Goal: Participate in discussion: Engage in conversation with other users on a specific topic

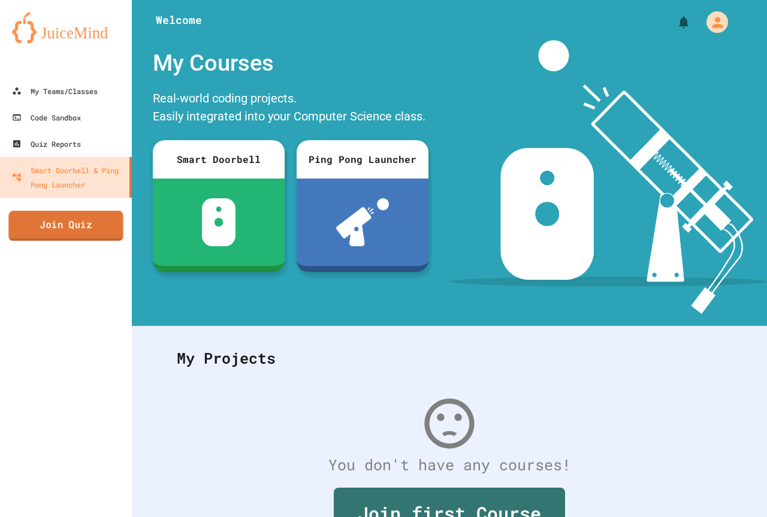
click at [84, 215] on link "Join Quiz" at bounding box center [65, 226] width 114 height 30
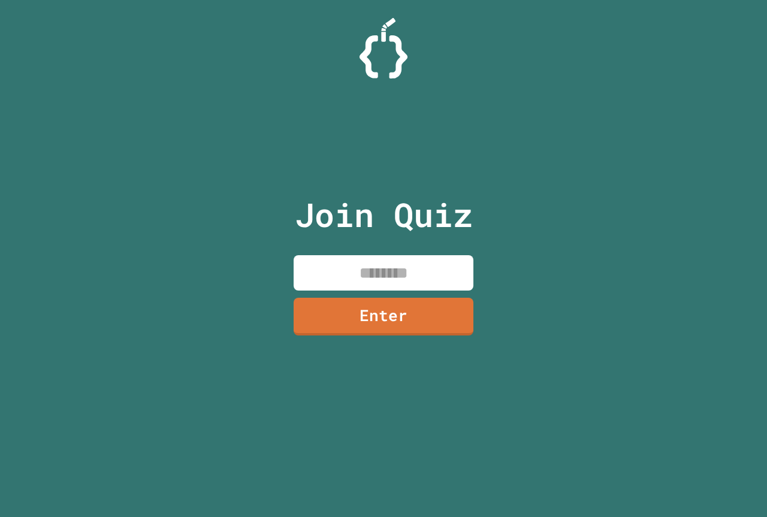
click at [396, 279] on input at bounding box center [384, 272] width 180 height 35
type input "********"
click at [461, 314] on link "Enter" at bounding box center [384, 315] width 180 height 40
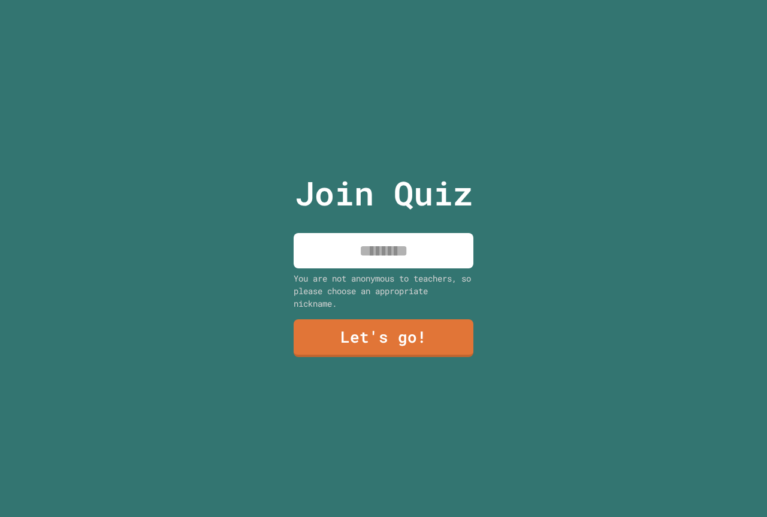
click at [413, 250] on input at bounding box center [384, 250] width 180 height 35
type input "*****"
click at [417, 348] on link "Let's go!" at bounding box center [383, 338] width 182 height 38
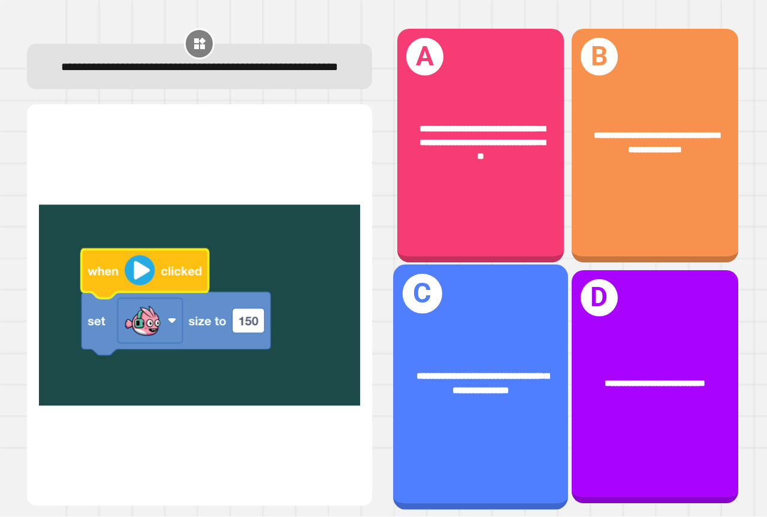
click at [500, 322] on div "**********" at bounding box center [480, 386] width 175 height 245
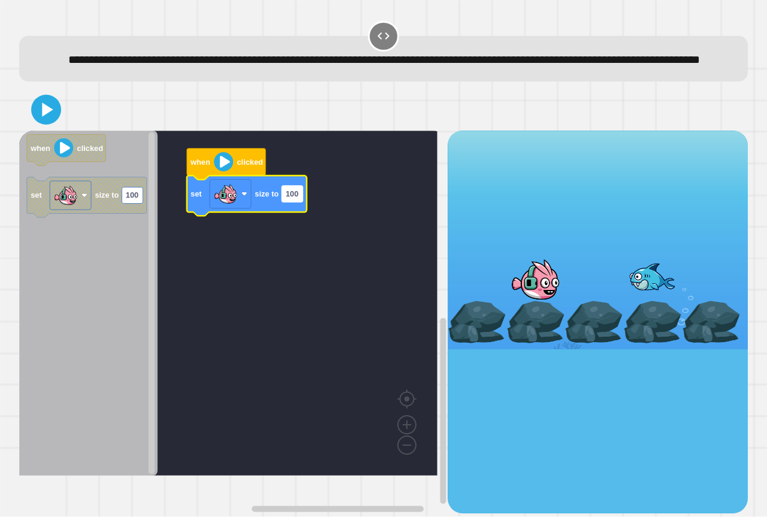
click at [295, 199] on text "100" at bounding box center [292, 194] width 13 height 9
type input "***"
click at [46, 118] on icon at bounding box center [47, 110] width 13 height 16
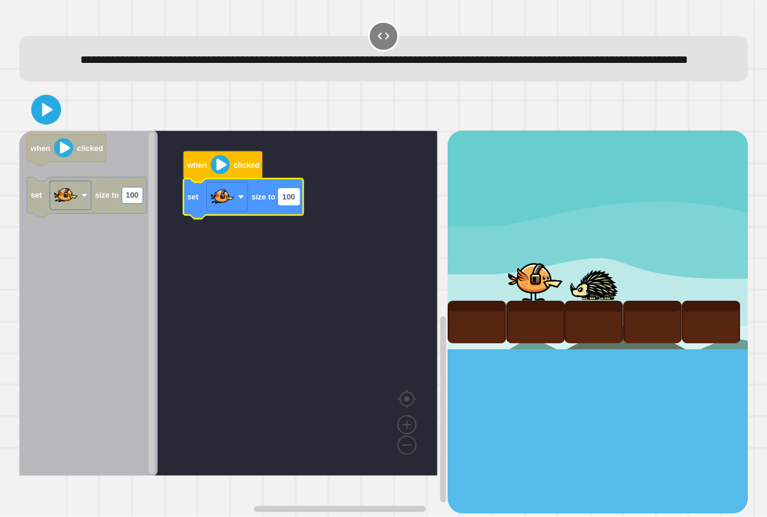
click at [295, 201] on text "100" at bounding box center [288, 196] width 13 height 9
type input "***"
click at [43, 118] on icon at bounding box center [47, 109] width 13 height 17
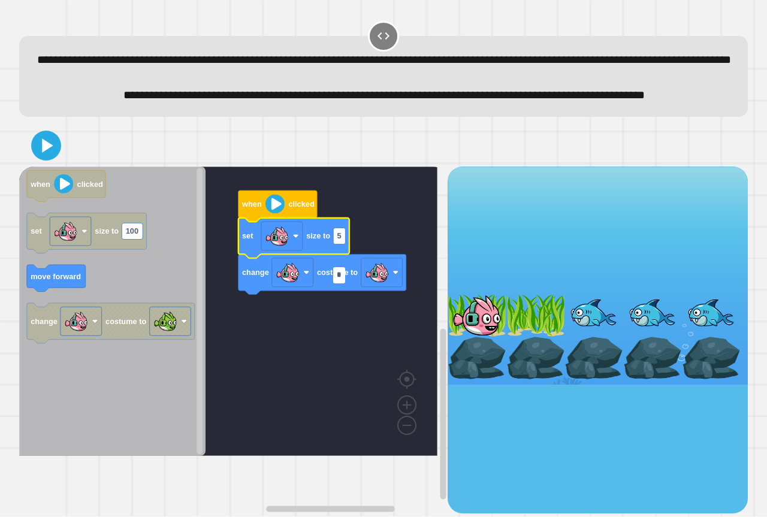
type input "**"
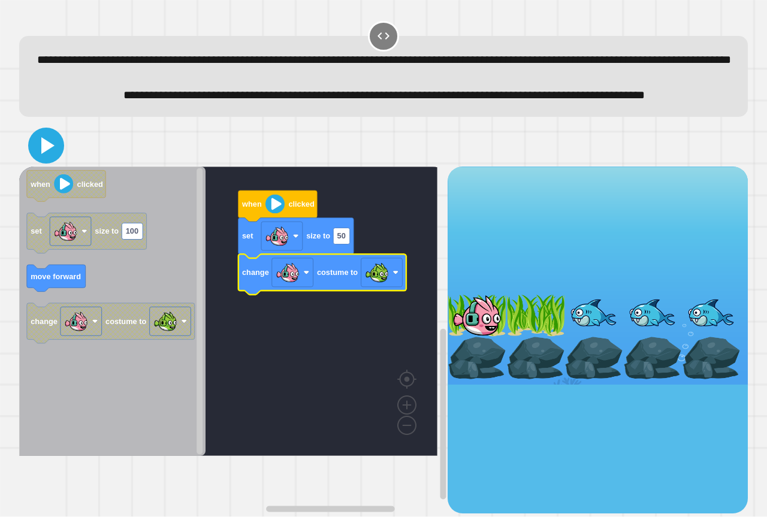
click at [47, 160] on icon at bounding box center [46, 145] width 29 height 29
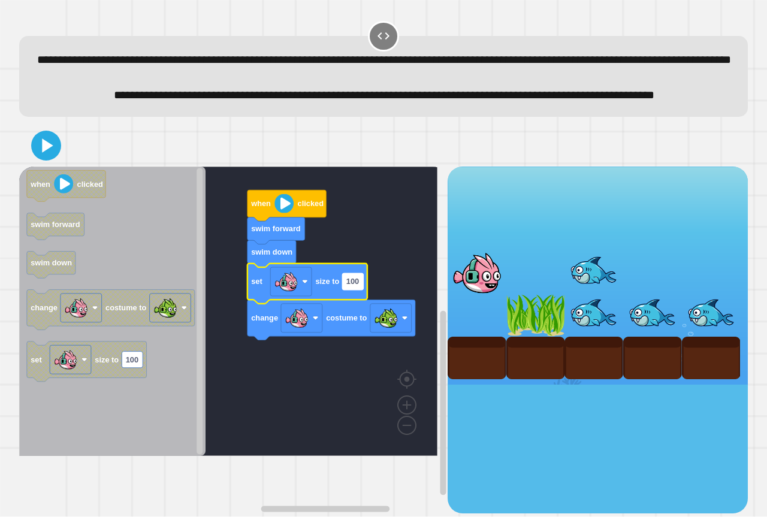
click at [354, 286] on text "100" at bounding box center [352, 281] width 13 height 9
type input "**"
click at [41, 160] on icon at bounding box center [46, 145] width 29 height 29
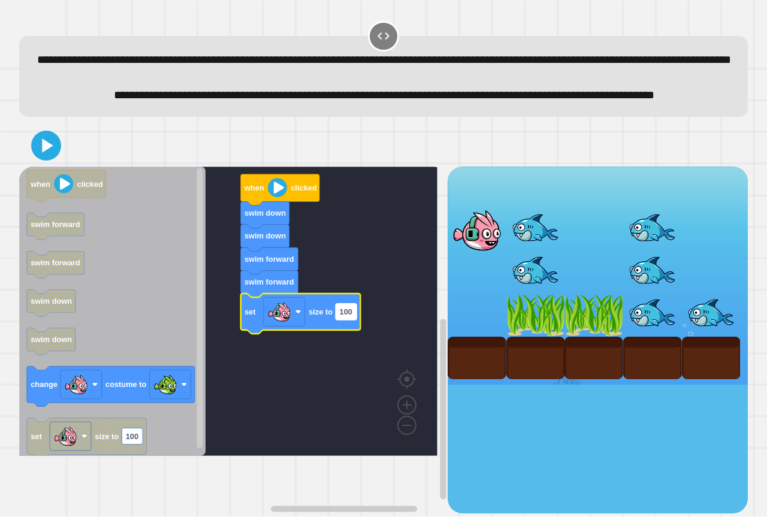
click at [353, 320] on rect "Blockly Workspace" at bounding box center [346, 312] width 21 height 16
type input "**"
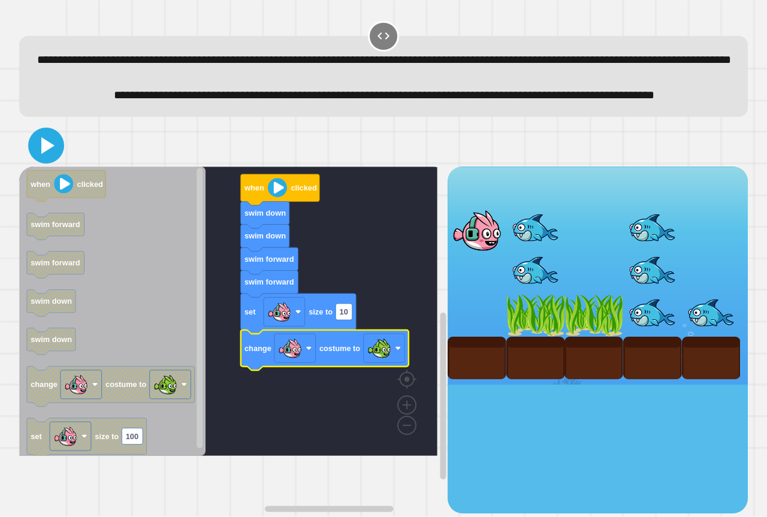
click at [47, 160] on icon at bounding box center [46, 145] width 29 height 29
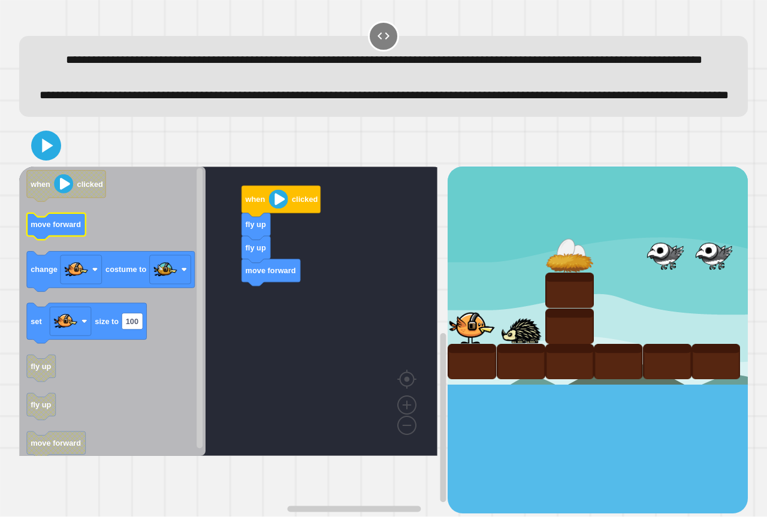
click at [230, 348] on div "when clicked fly up fly up move forward when clicked move forward change costum…" at bounding box center [233, 340] width 428 height 347
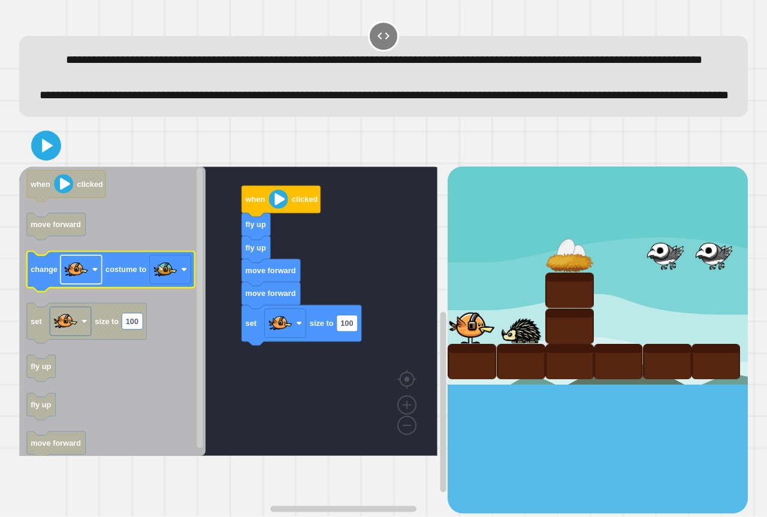
click at [65, 282] on image "Blockly Workspace" at bounding box center [76, 270] width 24 height 24
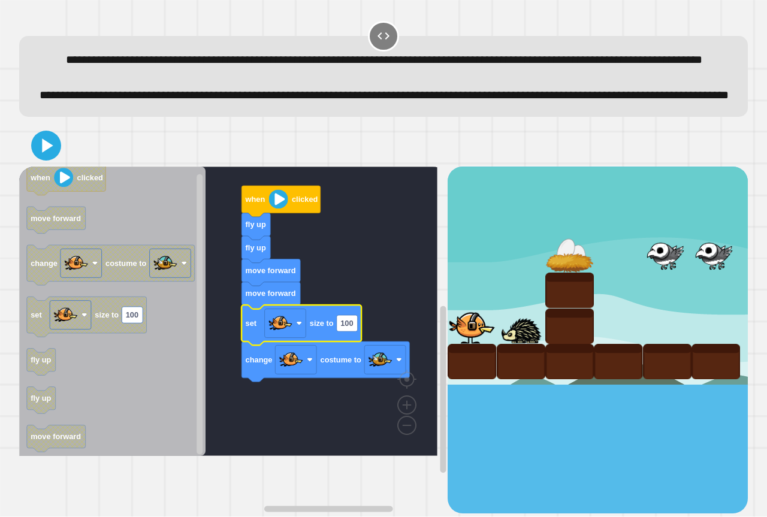
click at [359, 345] on icon "Blockly Workspace" at bounding box center [302, 325] width 120 height 40
click at [352, 328] on text "100" at bounding box center [346, 323] width 13 height 9
type input "**"
click at [52, 160] on icon at bounding box center [46, 145] width 29 height 29
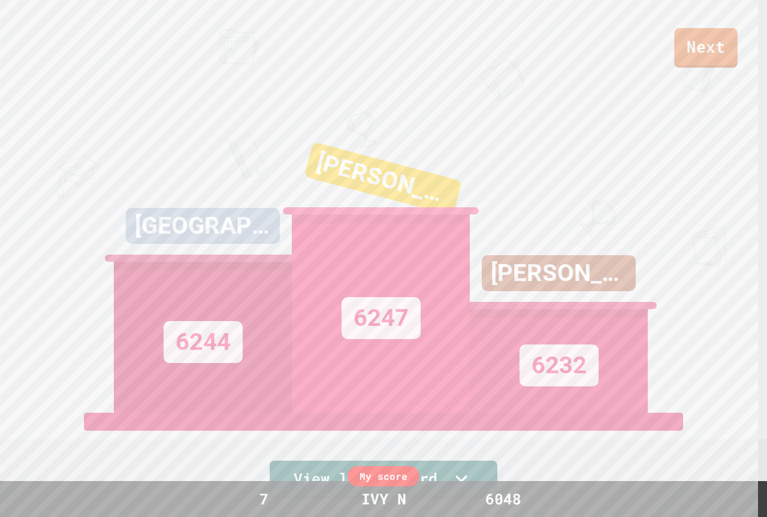
click at [688, 46] on link "Next" at bounding box center [706, 48] width 64 height 40
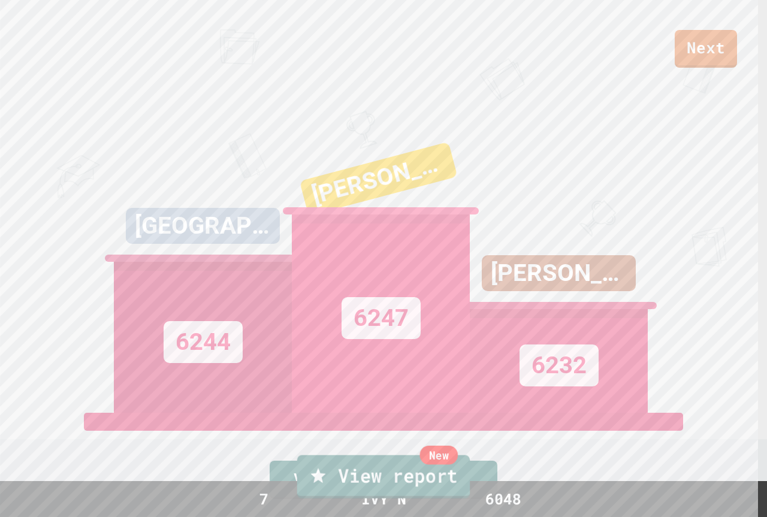
click at [428, 467] on link "New View report" at bounding box center [383, 476] width 173 height 43
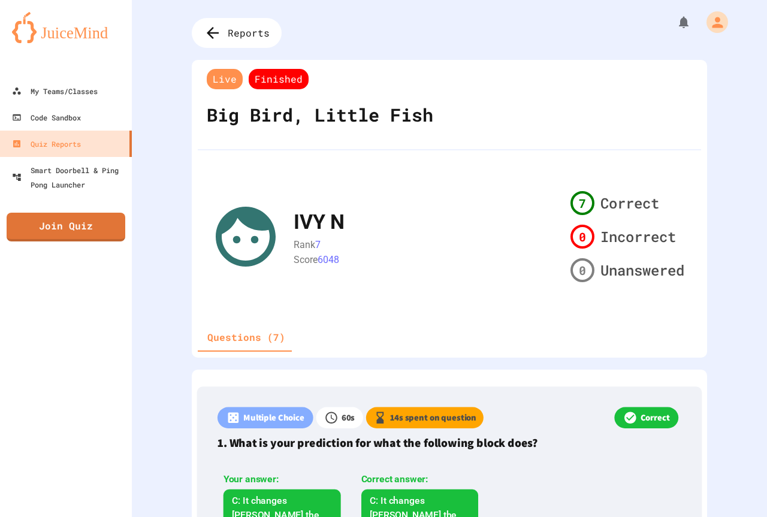
click at [127, 237] on div "My Teams/Classes Code Sandbox Quiz Reports Smart Doorbell & Ping Pong Launcher …" at bounding box center [66, 258] width 132 height 517
click at [106, 226] on link "Join Quiz" at bounding box center [66, 226] width 119 height 30
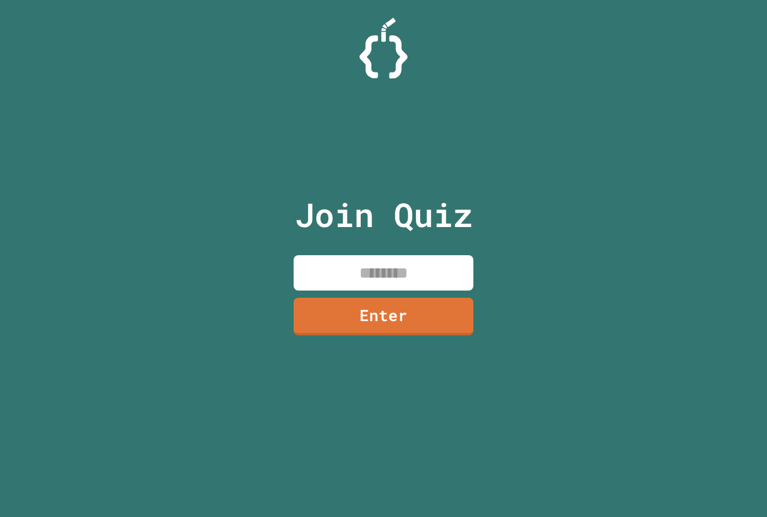
click at [402, 259] on input at bounding box center [384, 272] width 180 height 35
type input "********"
click at [396, 294] on div "Join Quiz ******** Enter" at bounding box center [384, 258] width 202 height 457
click at [410, 324] on link "Enter" at bounding box center [384, 317] width 180 height 38
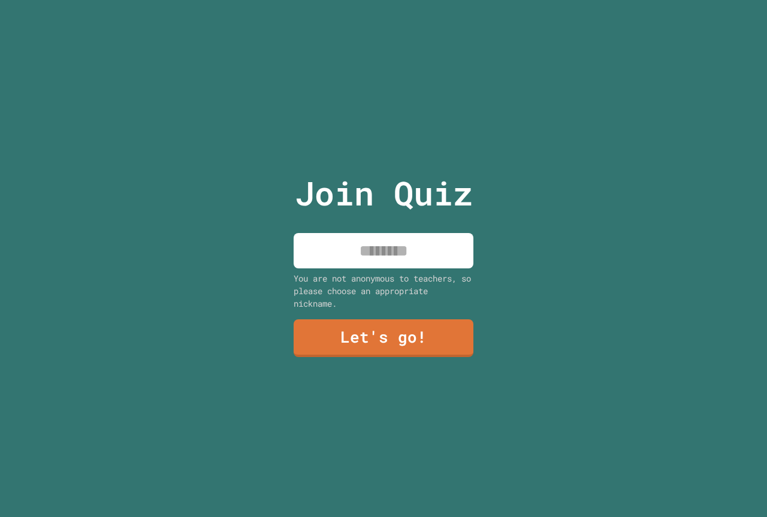
click at [388, 249] on input at bounding box center [384, 250] width 180 height 35
type input "***"
click at [353, 339] on link "Let's go!" at bounding box center [384, 337] width 174 height 40
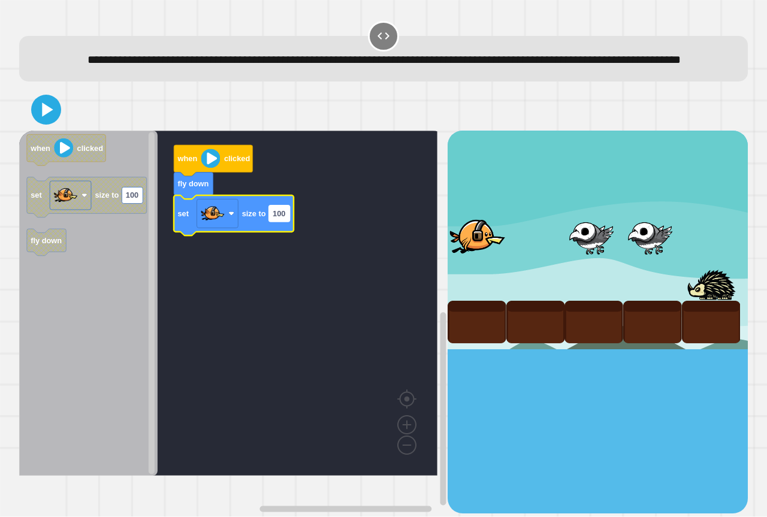
click at [287, 222] on rect "Blockly Workspace" at bounding box center [279, 214] width 21 height 16
type input "***"
click at [31, 125] on div at bounding box center [383, 110] width 729 height 42
click at [41, 118] on icon at bounding box center [47, 109] width 13 height 17
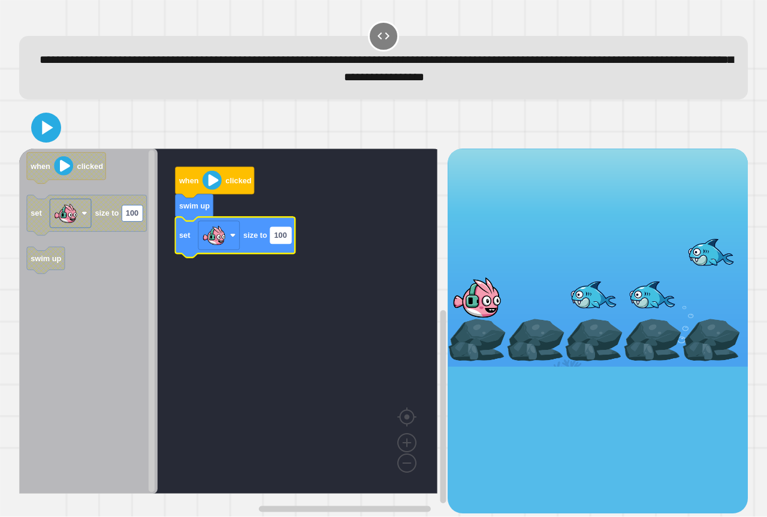
click at [286, 238] on text "100" at bounding box center [280, 235] width 13 height 9
type input "***"
click at [50, 124] on icon at bounding box center [46, 127] width 29 height 29
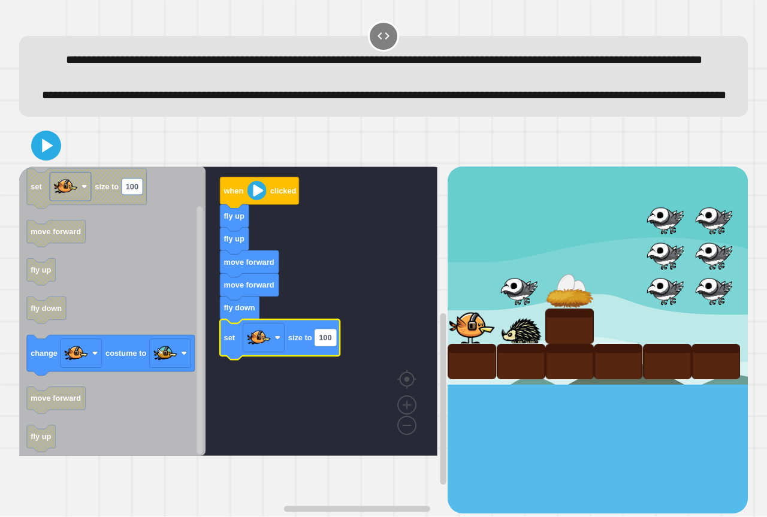
click at [328, 346] on rect "Blockly Workspace" at bounding box center [325, 338] width 21 height 16
type input "**"
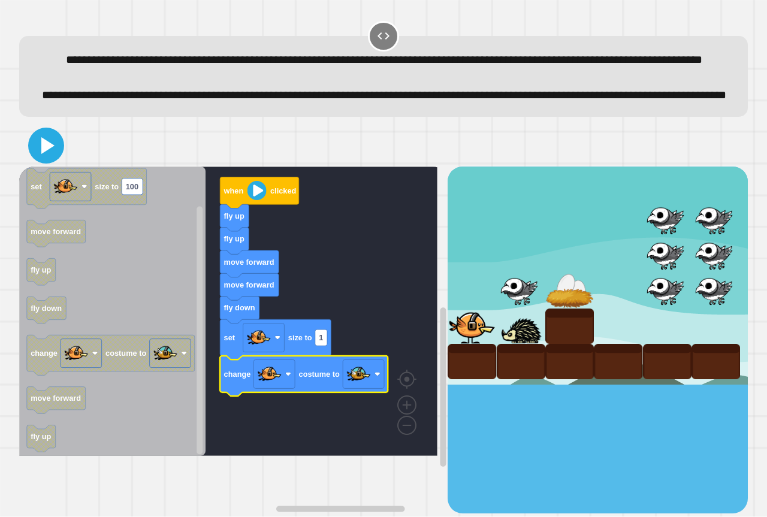
click at [51, 164] on button at bounding box center [46, 146] width 36 height 36
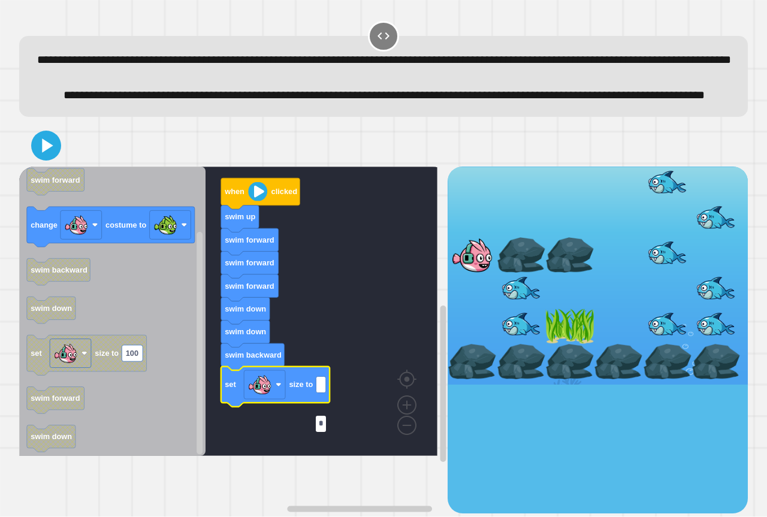
type input "**"
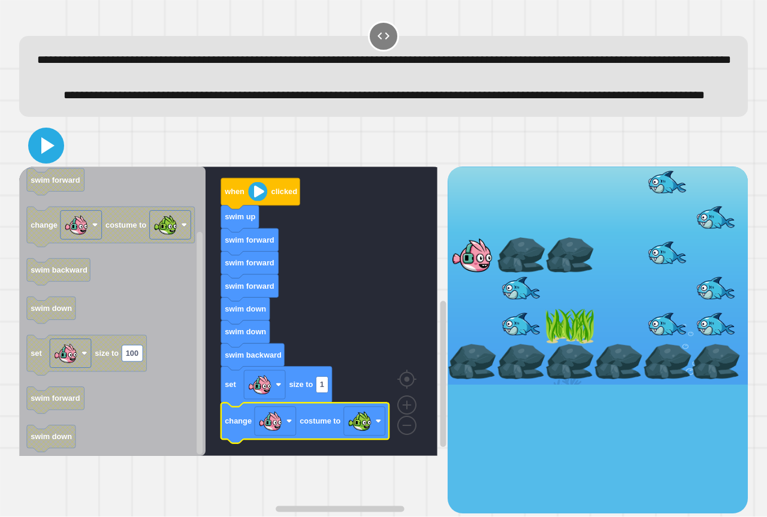
click at [44, 164] on button at bounding box center [46, 146] width 36 height 36
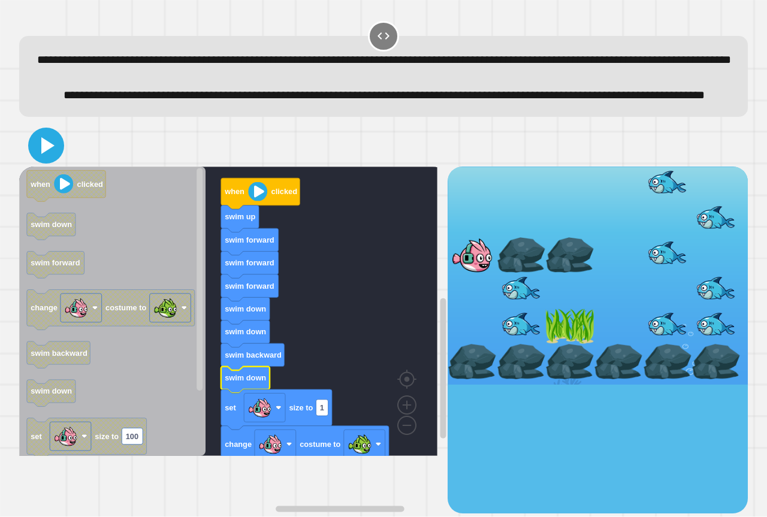
click at [50, 154] on icon at bounding box center [47, 145] width 13 height 17
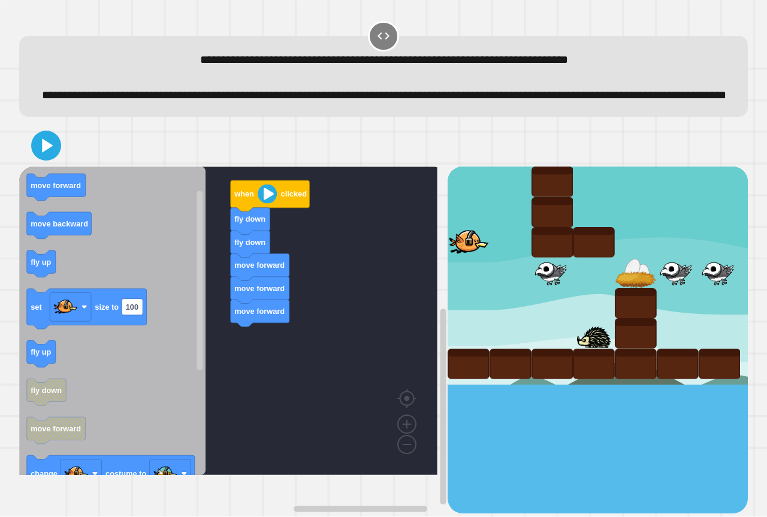
click at [219, 379] on div "when clicked fly down fly down move forward move forward move forward when clic…" at bounding box center [233, 340] width 428 height 347
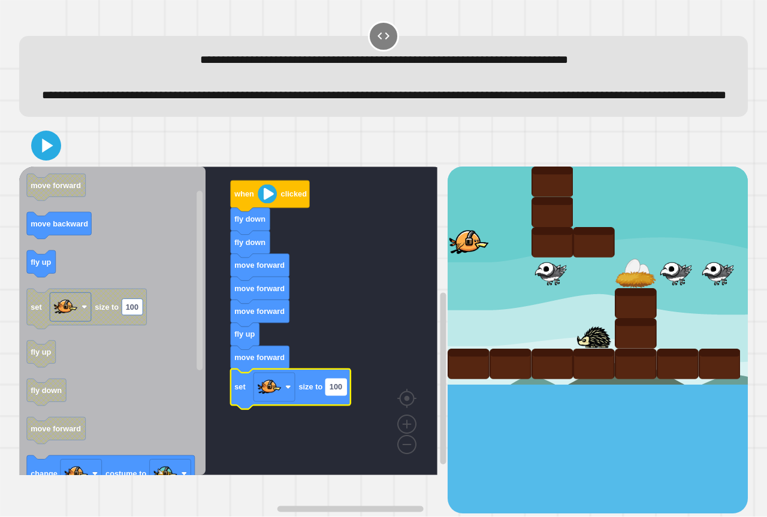
click at [339, 392] on text "100" at bounding box center [336, 387] width 13 height 9
type input "**"
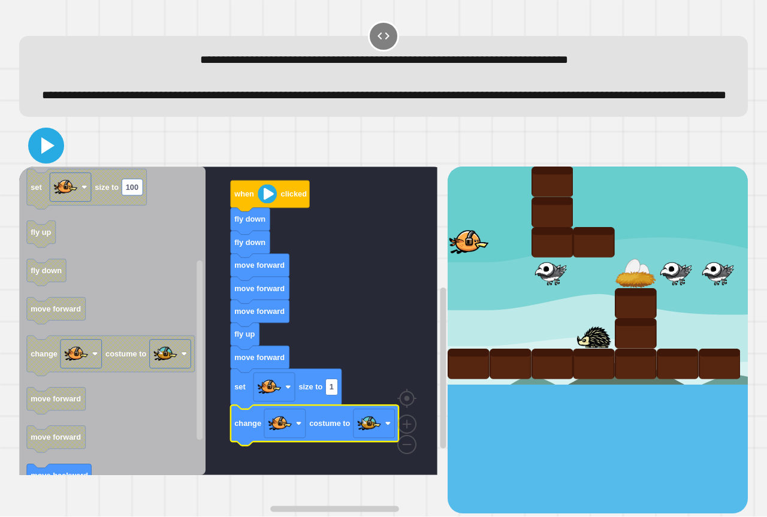
click at [45, 160] on icon at bounding box center [46, 145] width 29 height 29
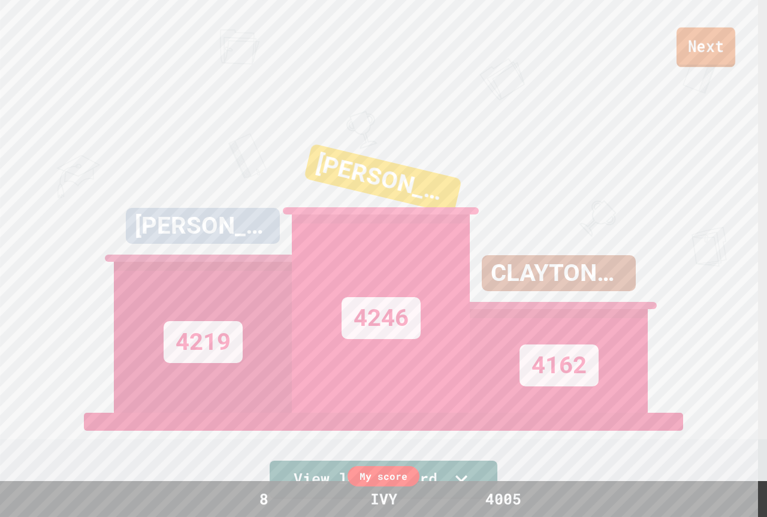
click at [710, 55] on link "Next" at bounding box center [706, 48] width 59 height 40
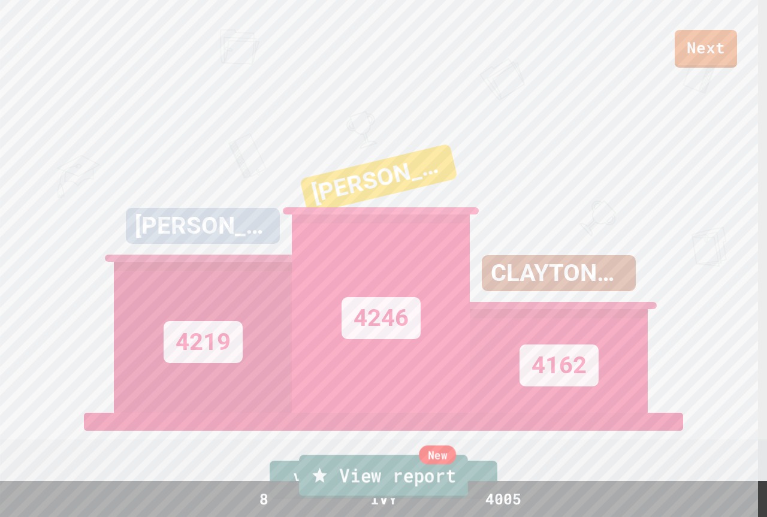
click at [451, 494] on link "New View report" at bounding box center [383, 476] width 169 height 43
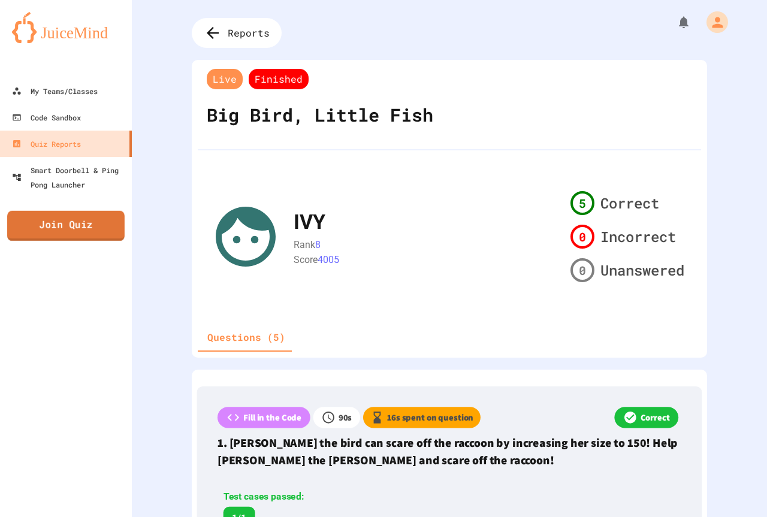
click at [71, 226] on link "Join Quiz" at bounding box center [65, 226] width 117 height 30
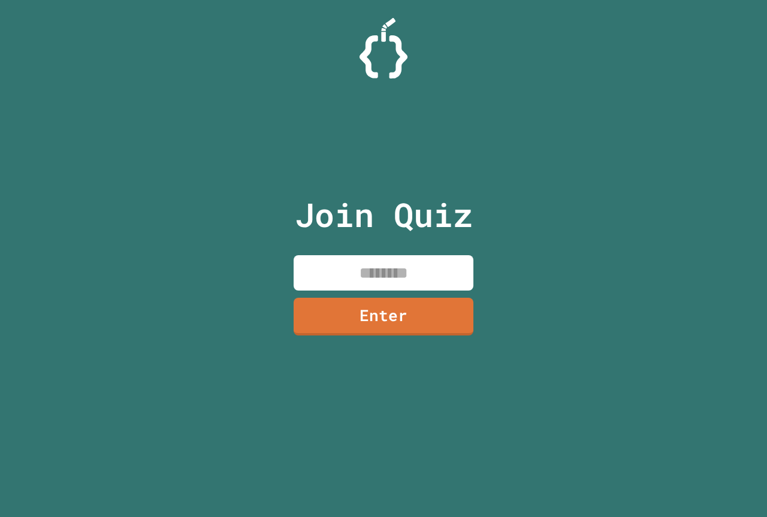
click at [338, 265] on input at bounding box center [384, 272] width 180 height 35
click at [396, 285] on input at bounding box center [384, 272] width 180 height 35
type input "********"
click at [364, 300] on link "Enter" at bounding box center [383, 315] width 181 height 39
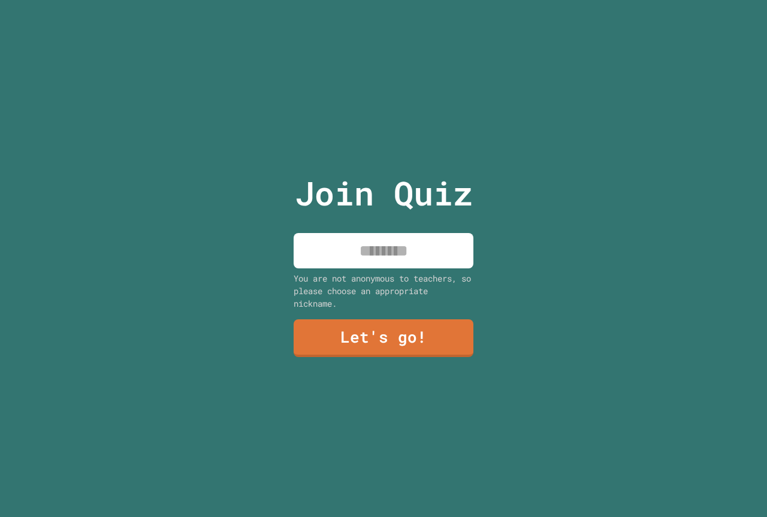
click at [397, 238] on input at bounding box center [384, 250] width 180 height 35
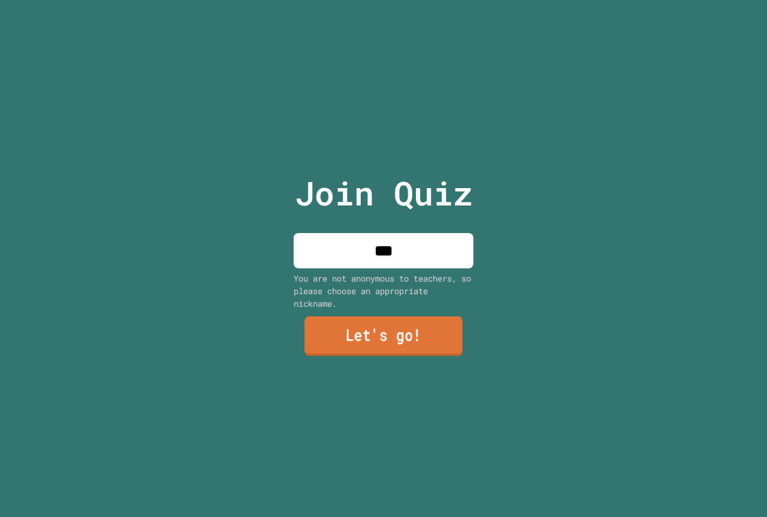
type input "***"
click at [430, 330] on link "Let's go!" at bounding box center [383, 336] width 158 height 40
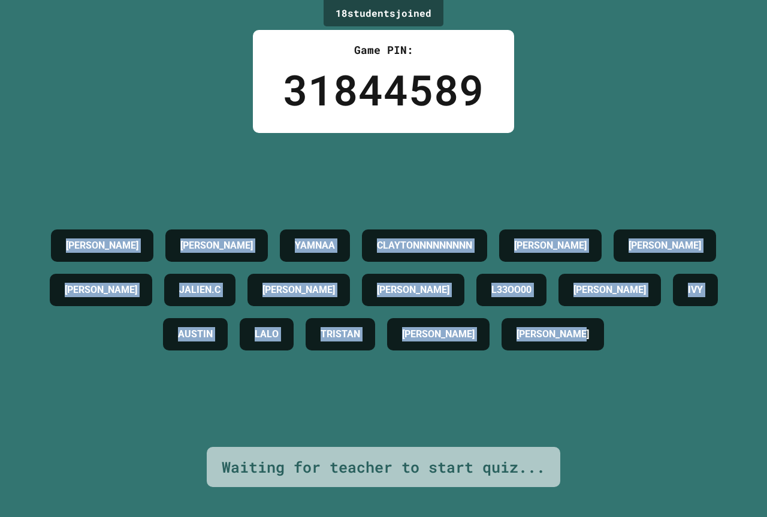
drag, startPoint x: 89, startPoint y: 207, endPoint x: 685, endPoint y: 433, distance: 637.3
click at [685, 433] on div "AARON MAISIE BROOKS YAMNAA CLAYTONNNNNNNNN KINGSTON TATUM ARBELLA CULVER CARMEL…" at bounding box center [383, 290] width 707 height 314
click at [683, 427] on div "AARON MAISIE BROOKS YAMNAA CLAYTONNNNNNNNN KINGSTON TATUM ARBELLA CULVER CARMEL…" at bounding box center [383, 290] width 707 height 314
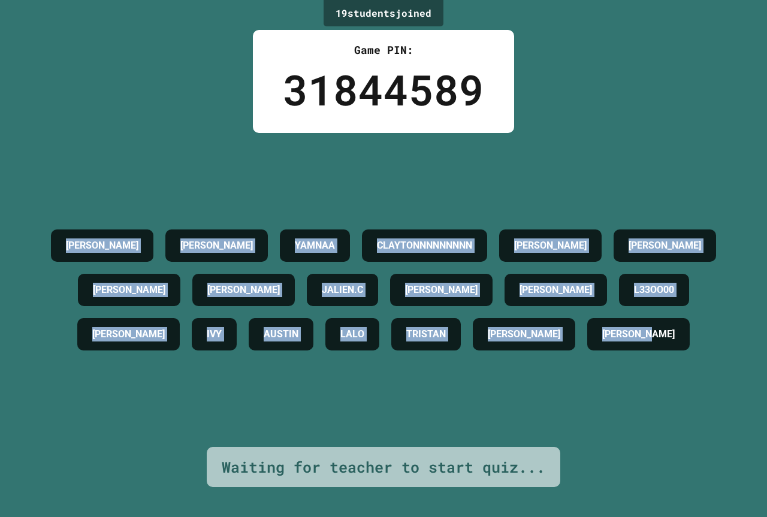
drag, startPoint x: 87, startPoint y: 196, endPoint x: 422, endPoint y: 390, distance: 387.2
click at [415, 357] on div "AARON MAISIE BROOKS YAMNAA CLAYTONNNNNNNNN KINGSTON TATUM ARBELLA CULVER CARMEL…" at bounding box center [383, 290] width 707 height 133
click at [106, 239] on h4 "[PERSON_NAME]" at bounding box center [102, 246] width 73 height 14
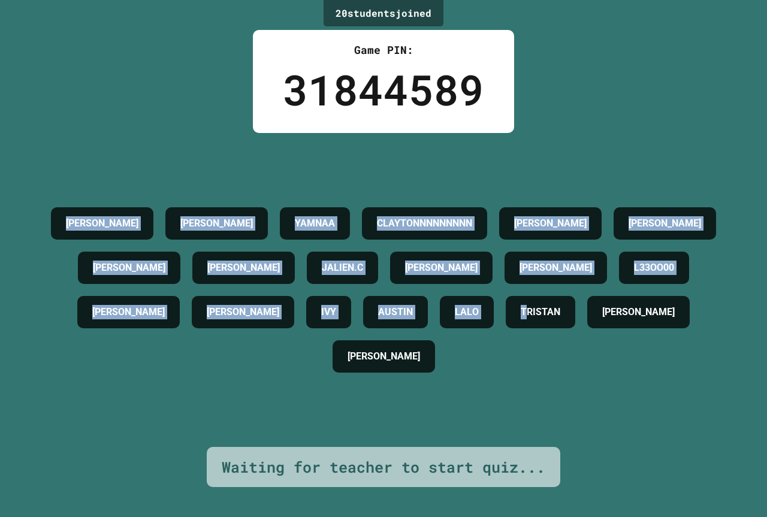
drag, startPoint x: 80, startPoint y: 189, endPoint x: 618, endPoint y: 422, distance: 587.2
click at [618, 379] on div "AARON MAISIE BROOKS YAMNAA CLAYTONNNNNNNNN KINGSTON TATUM ARBELLA CULVER CARMEL…" at bounding box center [383, 289] width 707 height 177
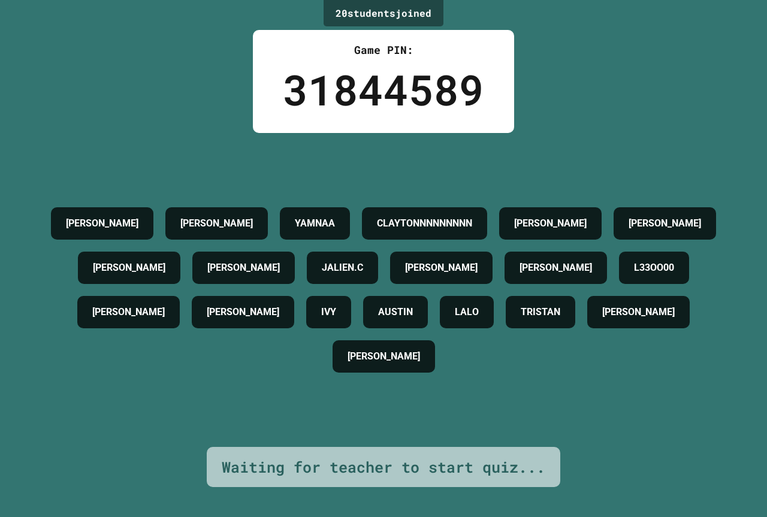
click at [660, 424] on div "AARON MAISIE BROOKS YAMNAA CLAYTONNNNNNNNN KINGSTON TATUM ARBELLA CULVER CARMEL…" at bounding box center [383, 290] width 707 height 314
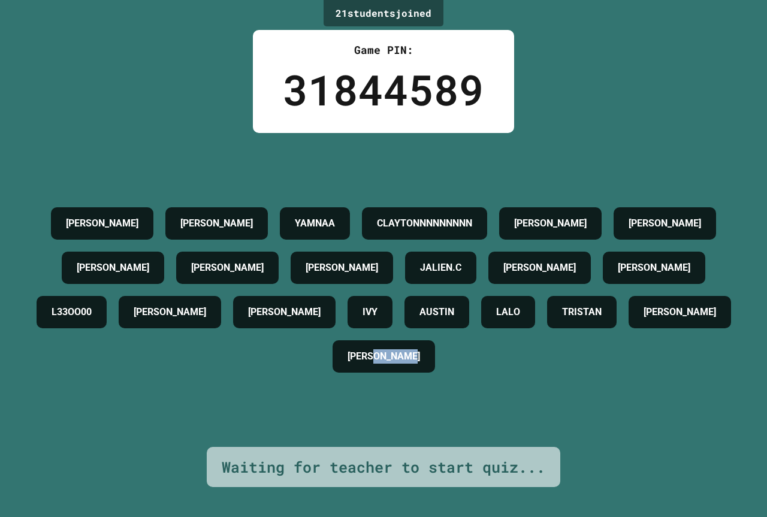
drag, startPoint x: 611, startPoint y: 408, endPoint x: 467, endPoint y: 430, distance: 145.5
click at [467, 430] on div "AARON MAISIE BROOKS YAMNAA CLAYTONNNNNNNNN NELSON SOLACHE KINGSTON TATUM ARBELL…" at bounding box center [383, 290] width 707 height 314
click at [641, 464] on div "21 student s joined Game PIN: 31844589 AARON MAISIE BROOKS YAMNAA CLAYTONNNNNNN…" at bounding box center [383, 258] width 767 height 517
click at [649, 132] on div "21 student s joined Game PIN: 31844589 AARON MAISIE BROOKS YAMNAA CLAYTONNNNNNN…" at bounding box center [383, 258] width 767 height 517
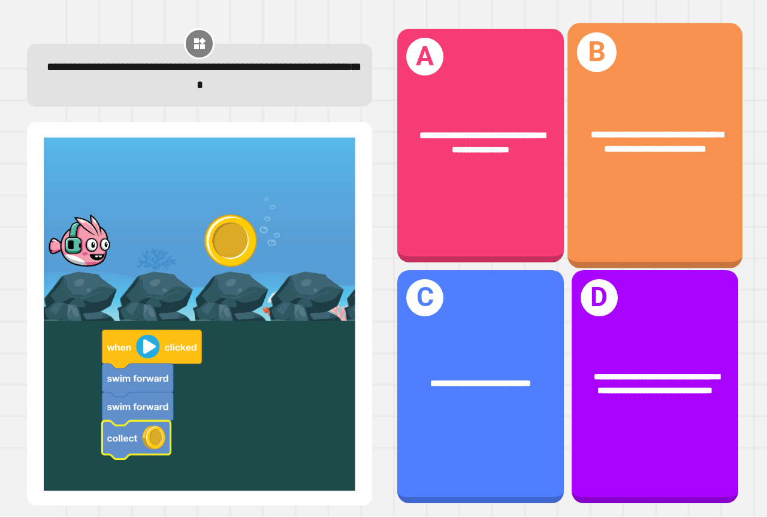
click at [614, 220] on div "**********" at bounding box center [654, 145] width 175 height 245
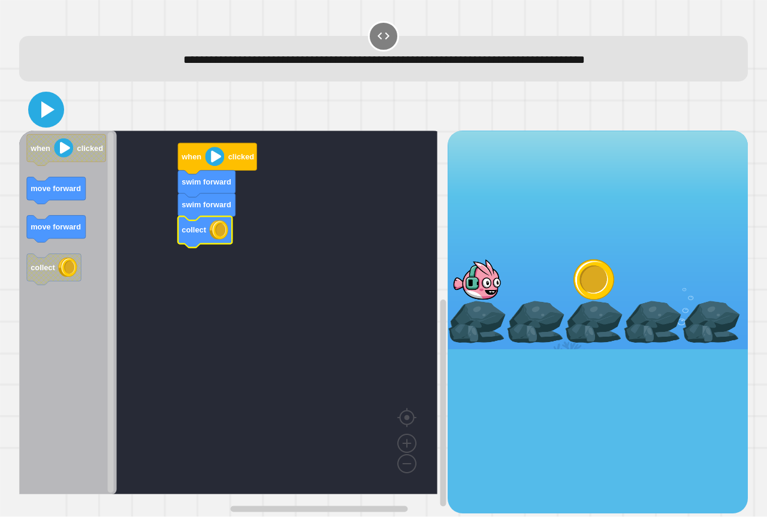
click at [49, 123] on icon at bounding box center [46, 109] width 29 height 29
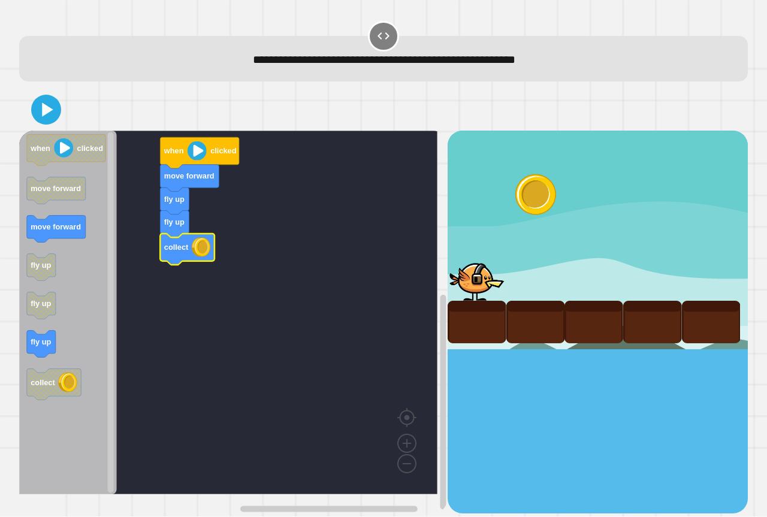
click at [51, 121] on button at bounding box center [46, 110] width 30 height 30
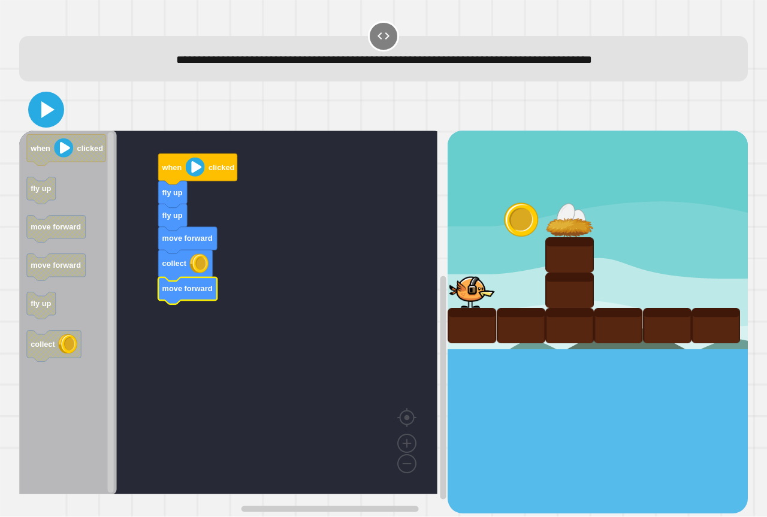
click at [36, 108] on icon at bounding box center [46, 109] width 29 height 29
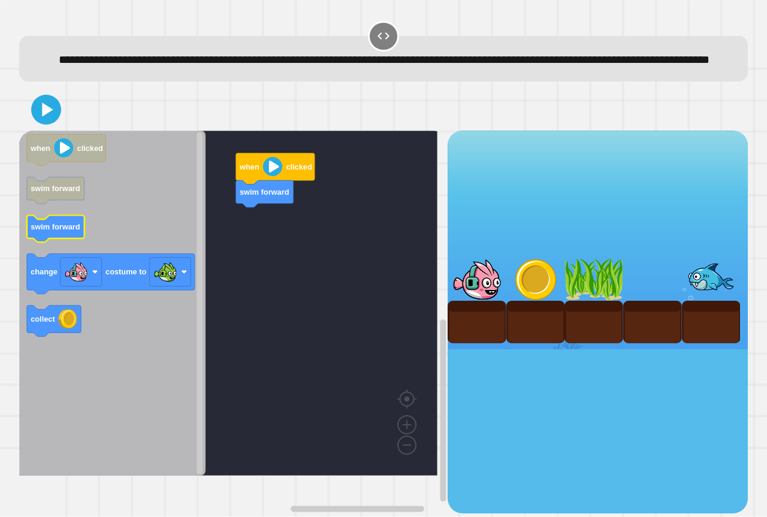
click at [55, 243] on rect "Blockly Workspace" at bounding box center [56, 229] width 58 height 27
click at [265, 249] on rect "Blockly Workspace" at bounding box center [228, 303] width 418 height 345
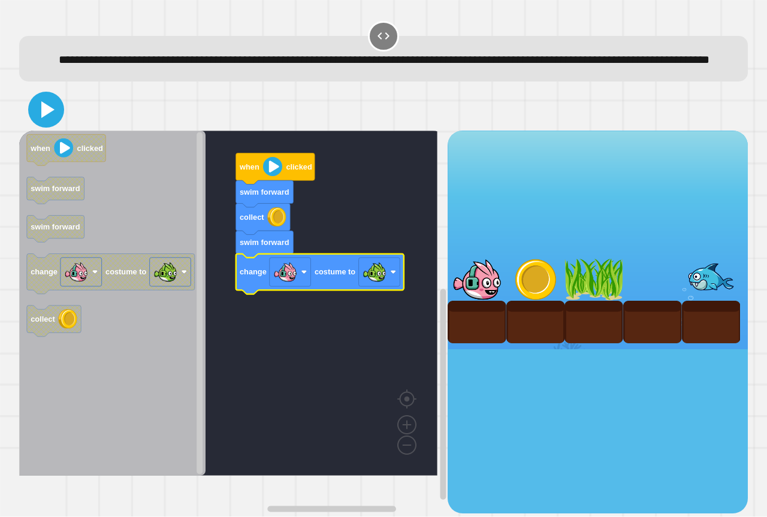
click at [54, 124] on icon at bounding box center [46, 109] width 29 height 29
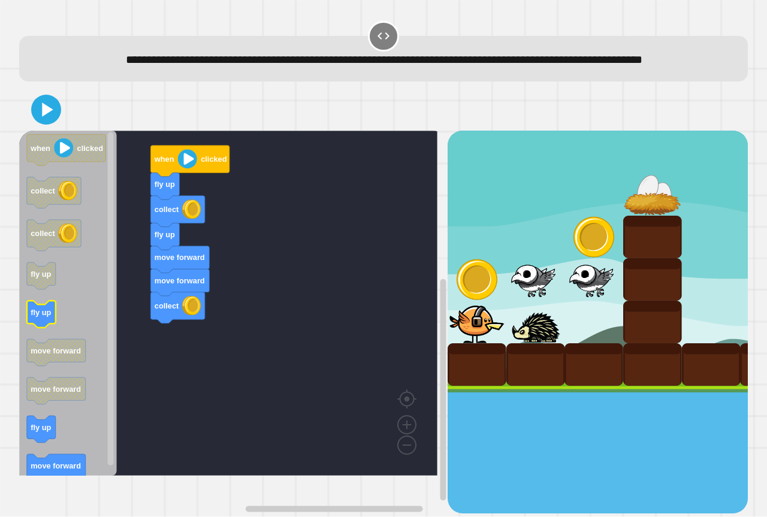
click at [47, 334] on icon "when clicked collect collect fly up fly up move forward move forward fly up mov…" at bounding box center [68, 303] width 98 height 345
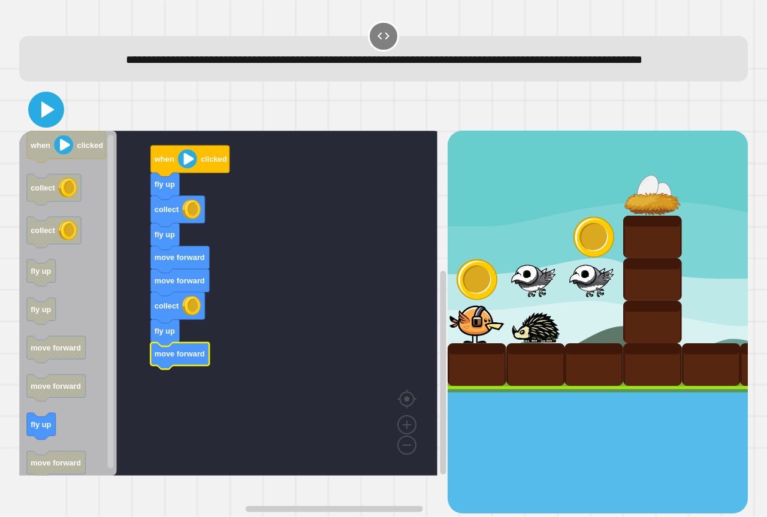
click at [46, 124] on icon at bounding box center [46, 109] width 29 height 29
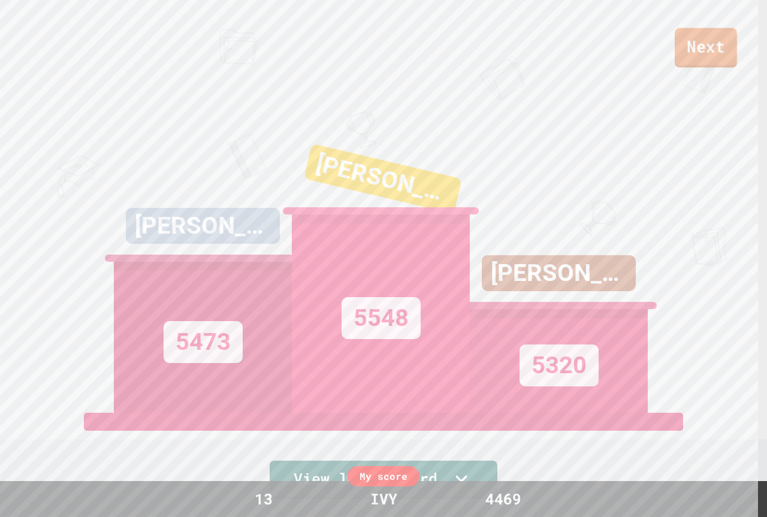
click at [713, 29] on link "Next" at bounding box center [706, 48] width 62 height 40
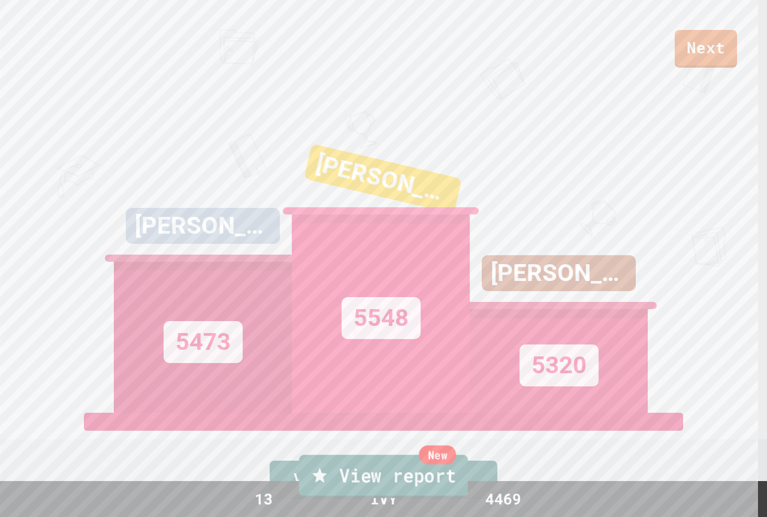
click at [403, 480] on link "New View report" at bounding box center [383, 476] width 169 height 43
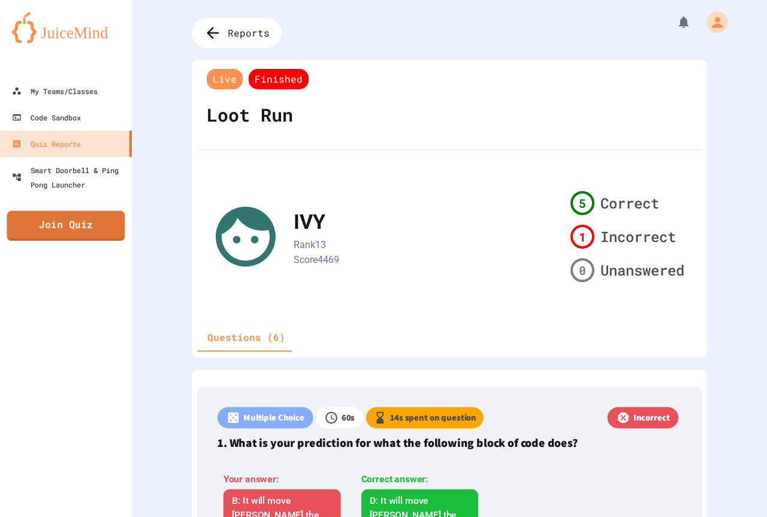
click at [73, 233] on link "Join Quiz" at bounding box center [66, 226] width 118 height 30
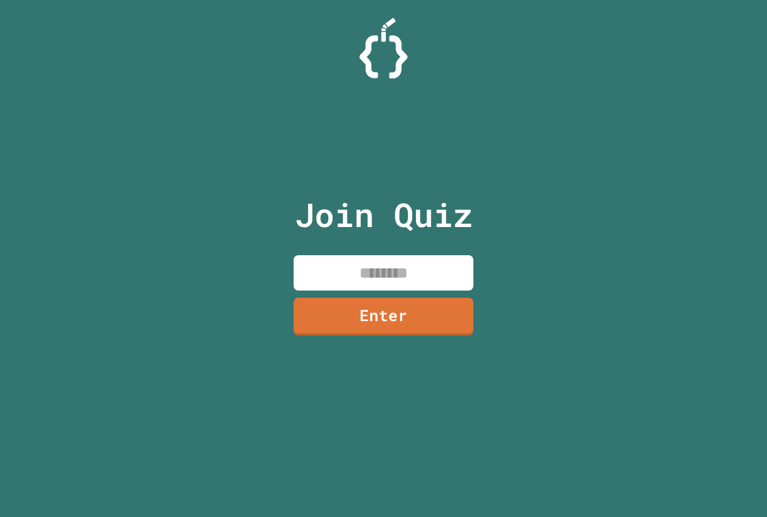
drag, startPoint x: 438, startPoint y: 270, endPoint x: 444, endPoint y: 161, distance: 108.6
click at [437, 268] on input at bounding box center [384, 272] width 180 height 35
type input "********"
click at [427, 332] on link "Enter" at bounding box center [383, 316] width 179 height 38
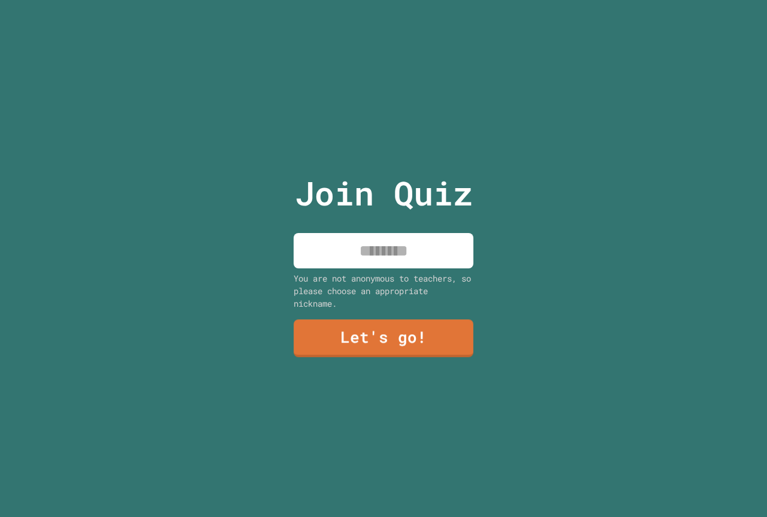
click at [393, 248] on input at bounding box center [384, 250] width 180 height 35
type input "*****"
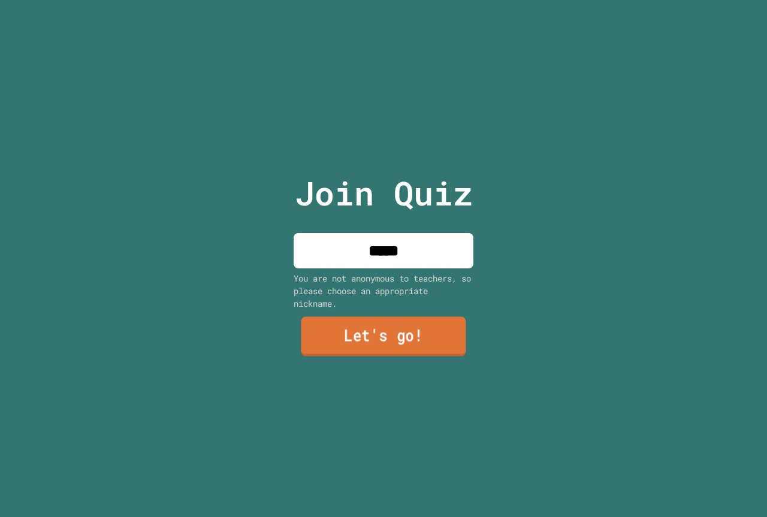
click at [382, 329] on link "Let's go!" at bounding box center [383, 337] width 165 height 40
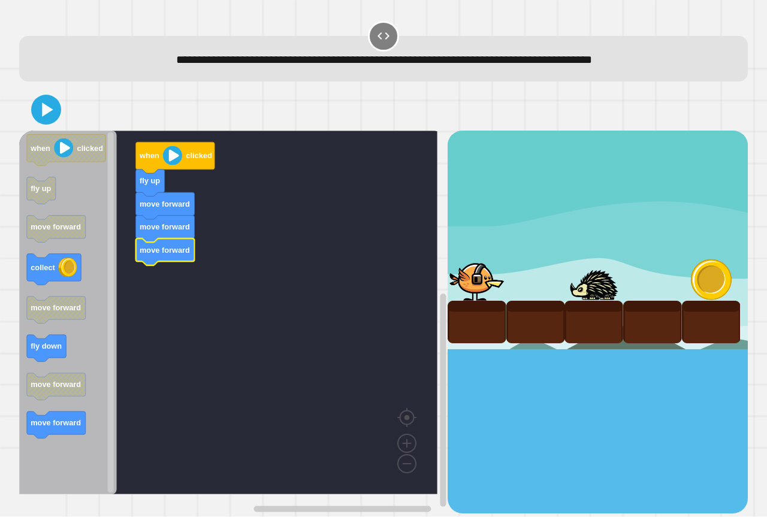
click at [138, 303] on div "when clicked fly up move forward move forward move forward when clicked fly up …" at bounding box center [233, 322] width 428 height 382
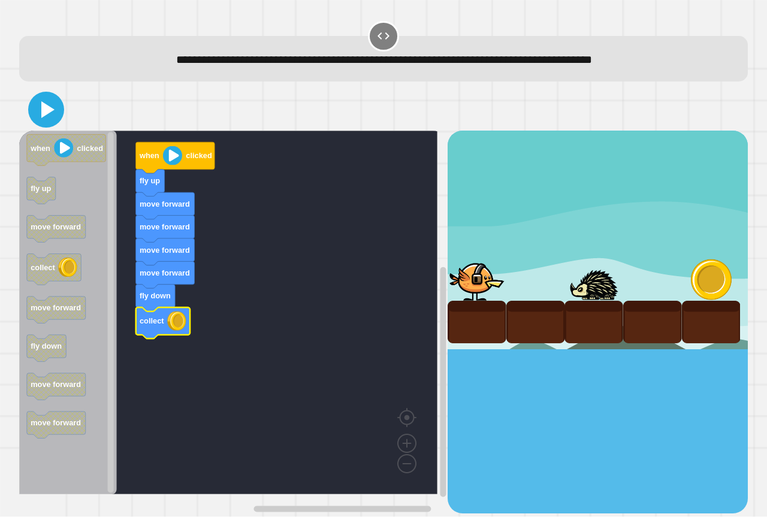
click at [39, 96] on icon at bounding box center [46, 109] width 29 height 29
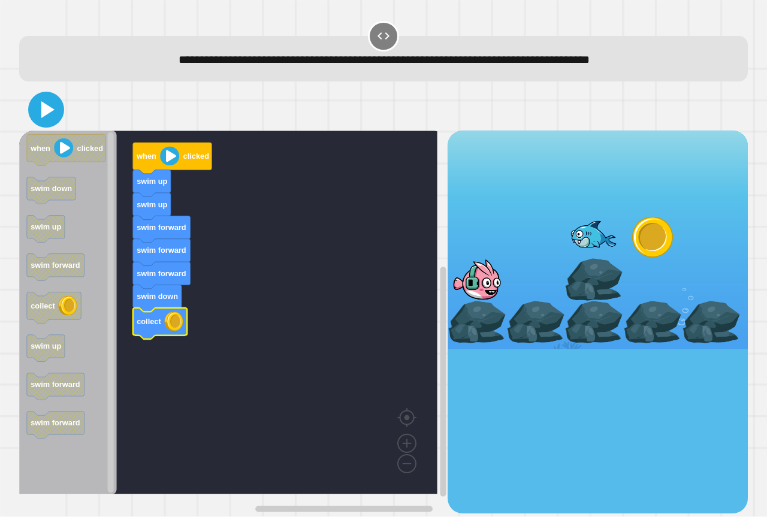
click at [50, 105] on icon at bounding box center [46, 109] width 29 height 29
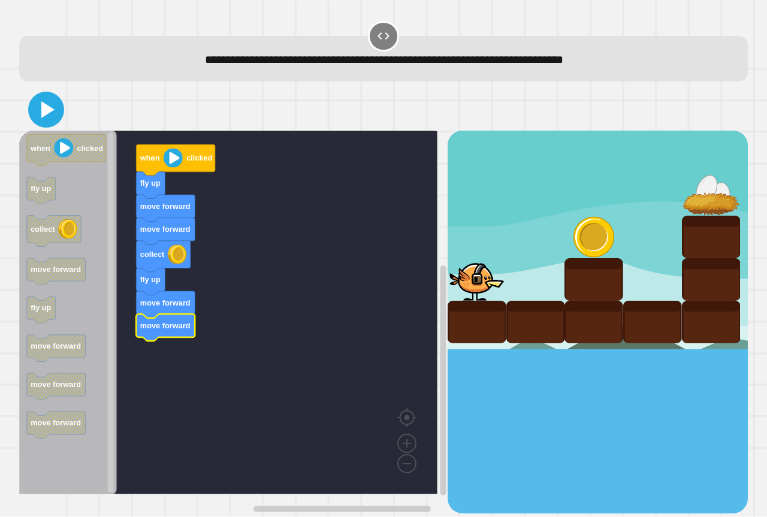
click at [49, 107] on icon at bounding box center [46, 109] width 29 height 29
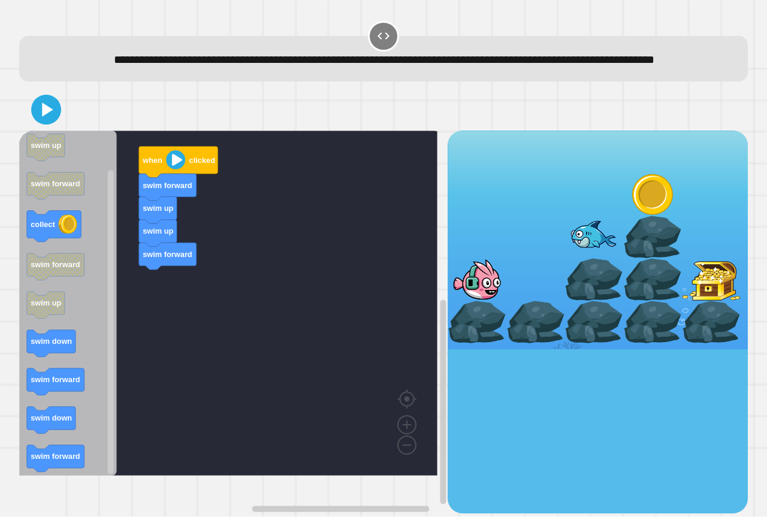
click at [156, 318] on div "when clicked swim forward swim up swim up swim forward when clicked swim up swi…" at bounding box center [233, 322] width 428 height 382
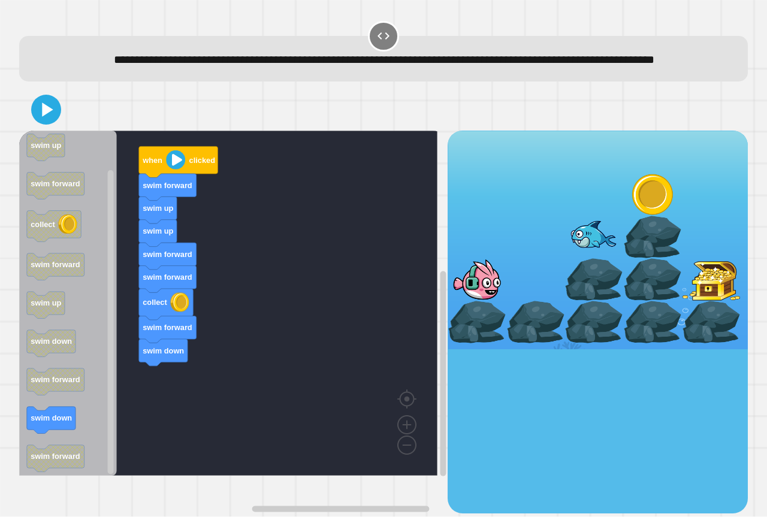
click at [161, 387] on div "when clicked swim forward swim up swim up swim forward swim forward collect swi…" at bounding box center [233, 322] width 428 height 382
click at [49, 131] on div at bounding box center [383, 110] width 729 height 42
click at [46, 124] on icon at bounding box center [46, 109] width 29 height 29
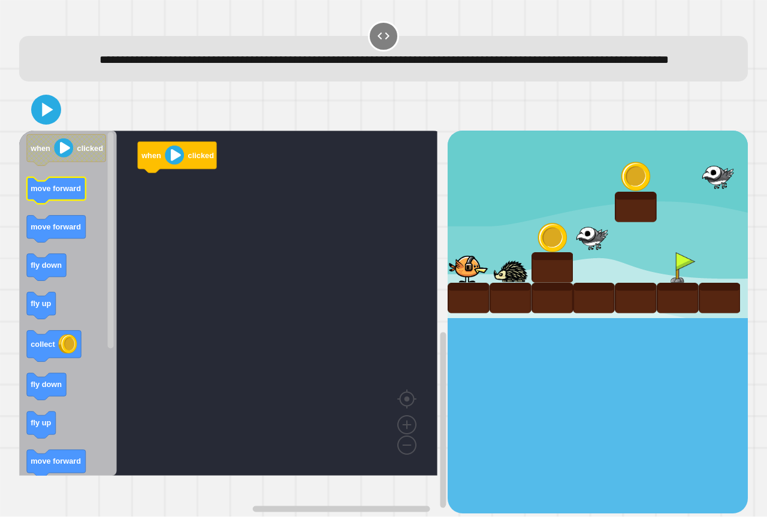
click at [52, 204] on icon "Blockly Workspace" at bounding box center [56, 190] width 59 height 27
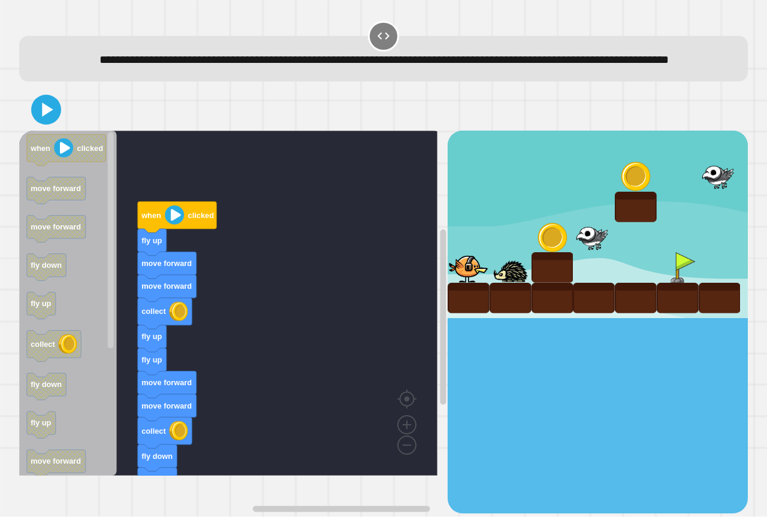
click at [47, 131] on div at bounding box center [383, 110] width 729 height 42
click at [50, 131] on div at bounding box center [383, 110] width 729 height 42
click at [50, 118] on icon at bounding box center [47, 109] width 13 height 17
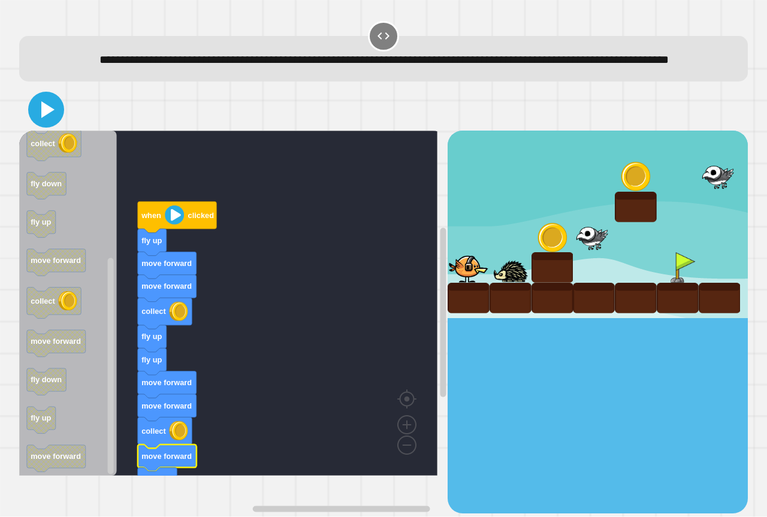
click at [46, 118] on icon at bounding box center [47, 109] width 13 height 17
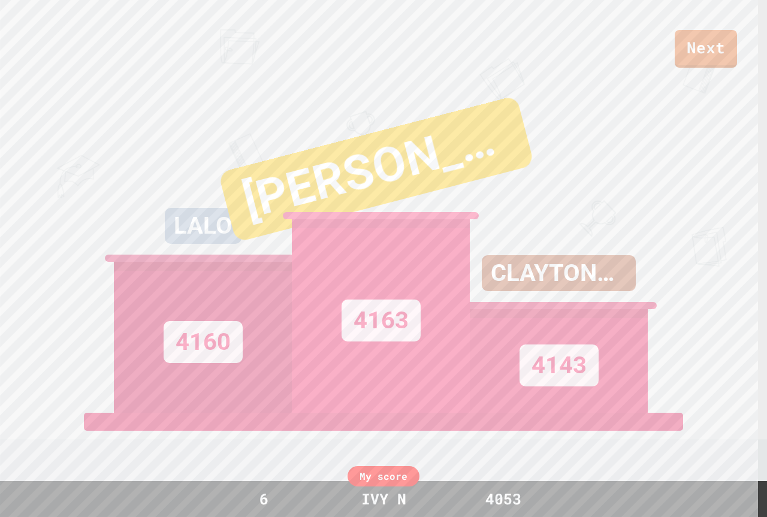
click at [401, 470] on div "My score" at bounding box center [384, 476] width 72 height 20
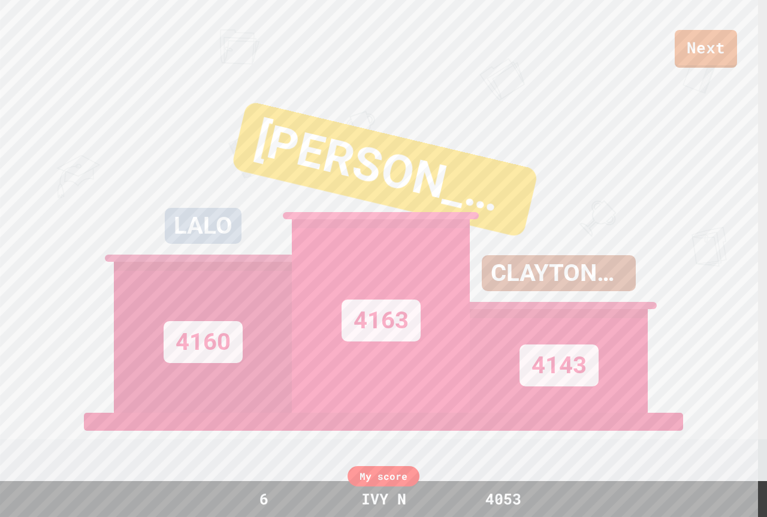
click at [378, 476] on div "My score" at bounding box center [384, 476] width 72 height 20
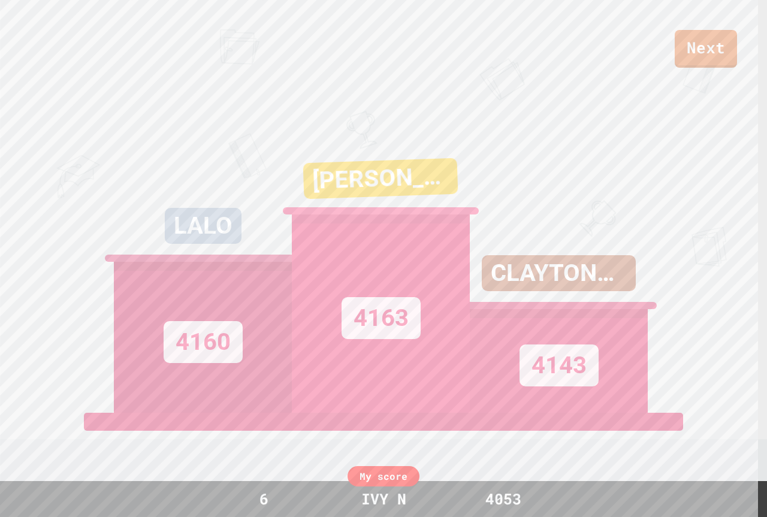
click at [375, 497] on div "IVY N" at bounding box center [383, 499] width 69 height 23
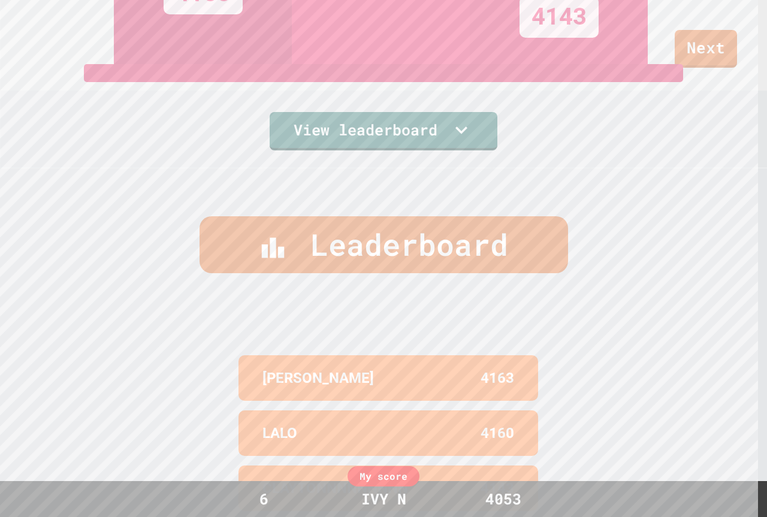
scroll to position [282, 0]
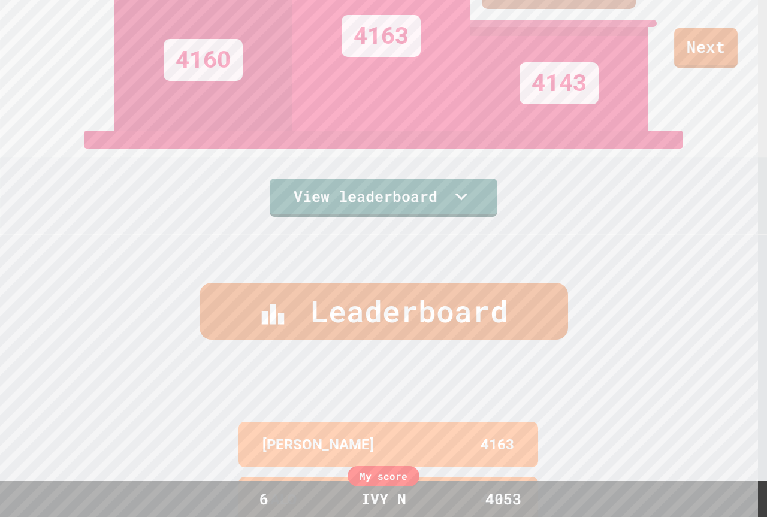
click at [714, 43] on link "Next" at bounding box center [706, 48] width 64 height 40
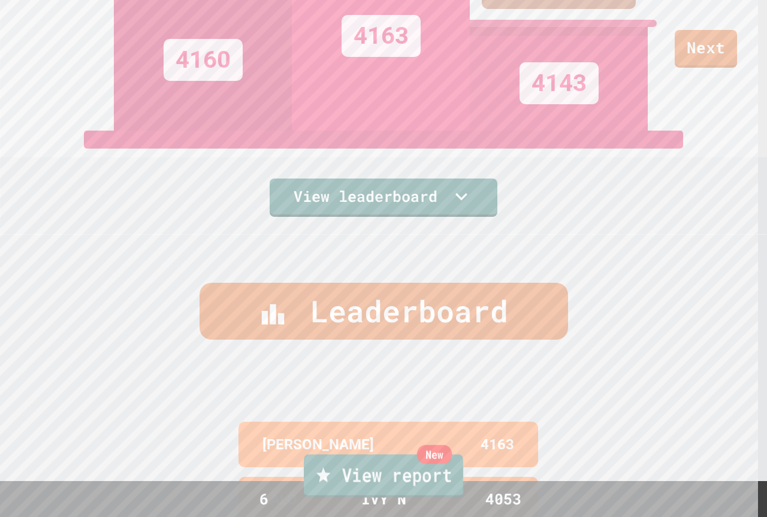
click at [436, 494] on link "New View report" at bounding box center [383, 476] width 159 height 43
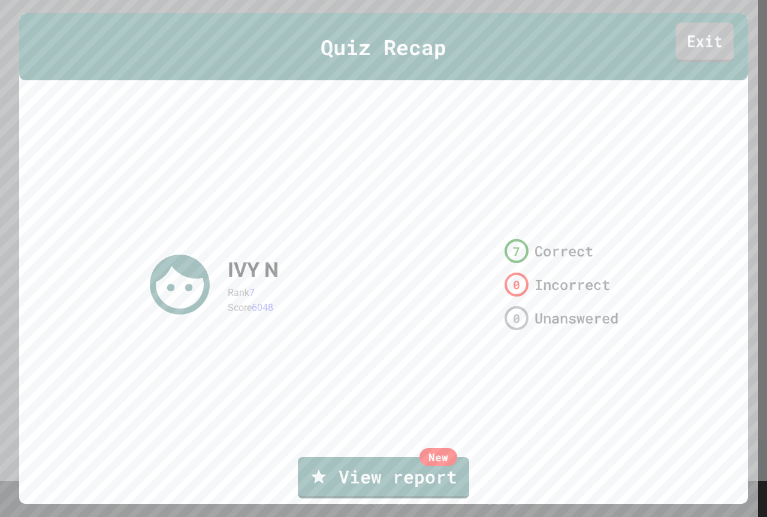
click at [699, 34] on link "Exit" at bounding box center [705, 42] width 58 height 40
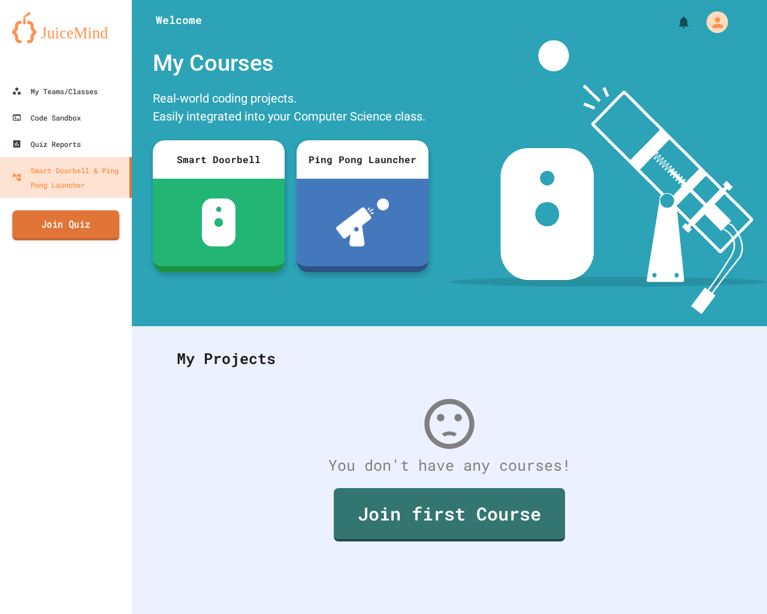
click at [90, 221] on link "Join Quiz" at bounding box center [65, 225] width 107 height 30
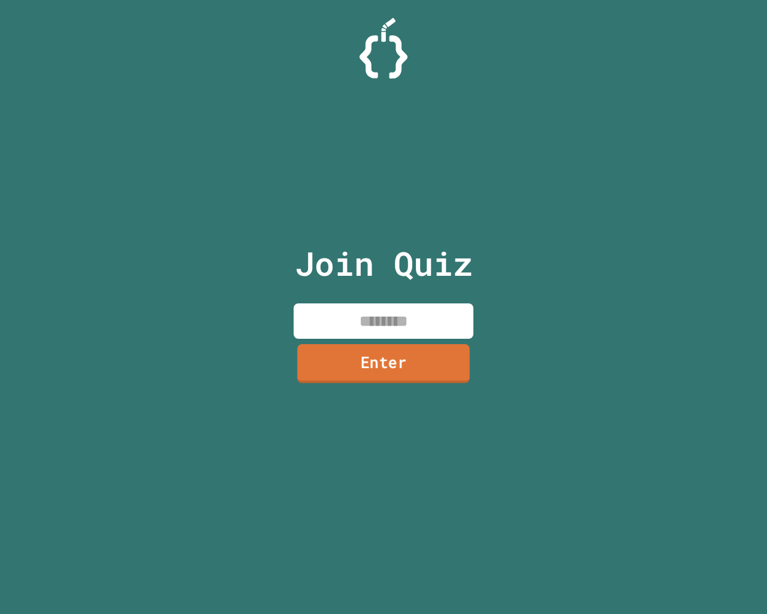
click at [380, 330] on input at bounding box center [384, 320] width 180 height 35
paste input
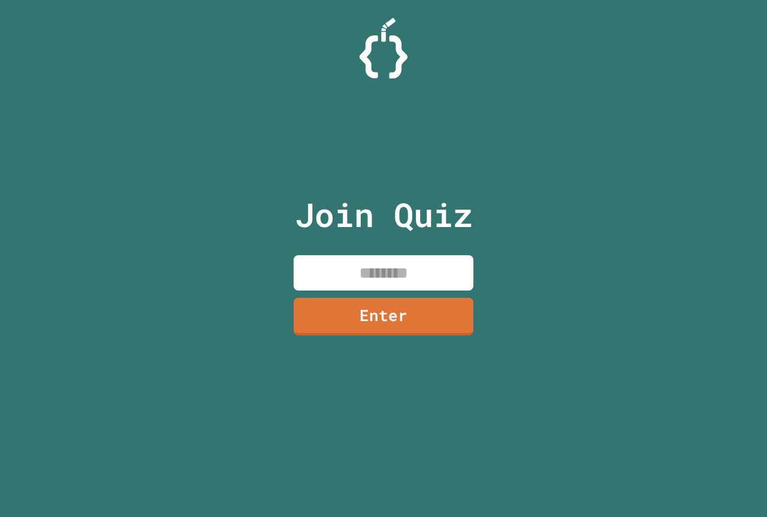
paste input "********"
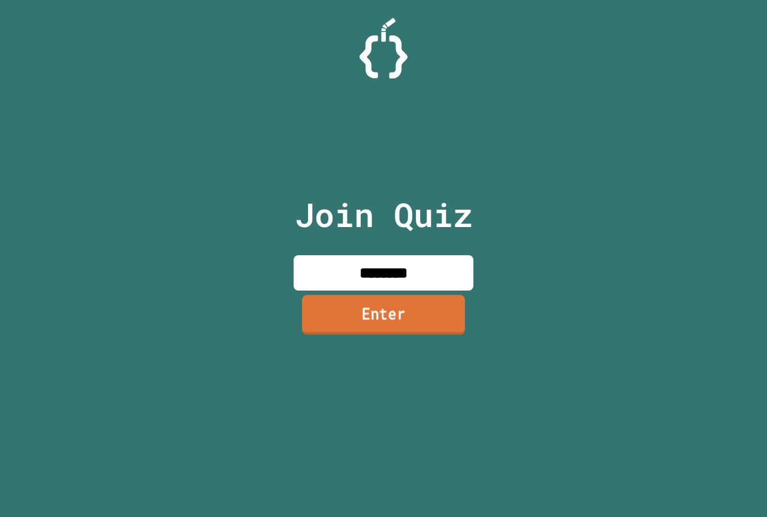
type input "********"
click at [416, 321] on link "Enter" at bounding box center [383, 315] width 163 height 40
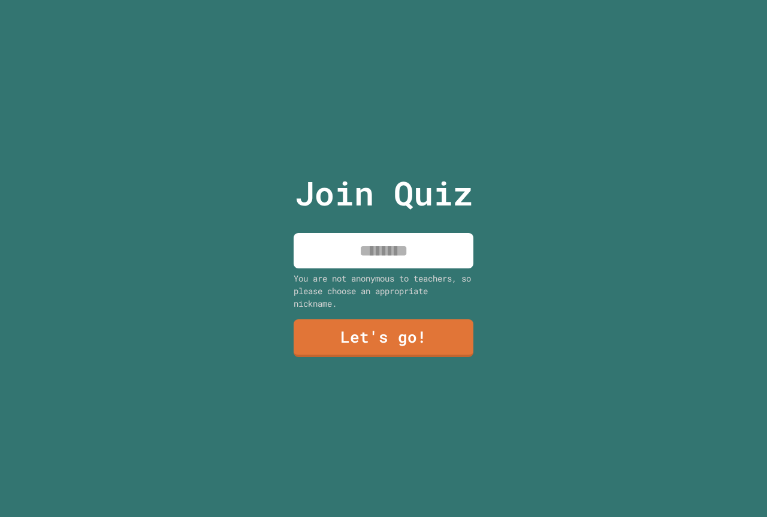
click at [402, 238] on input at bounding box center [384, 250] width 180 height 35
type input "*****"
click at [391, 336] on link "Let's go!" at bounding box center [383, 337] width 179 height 38
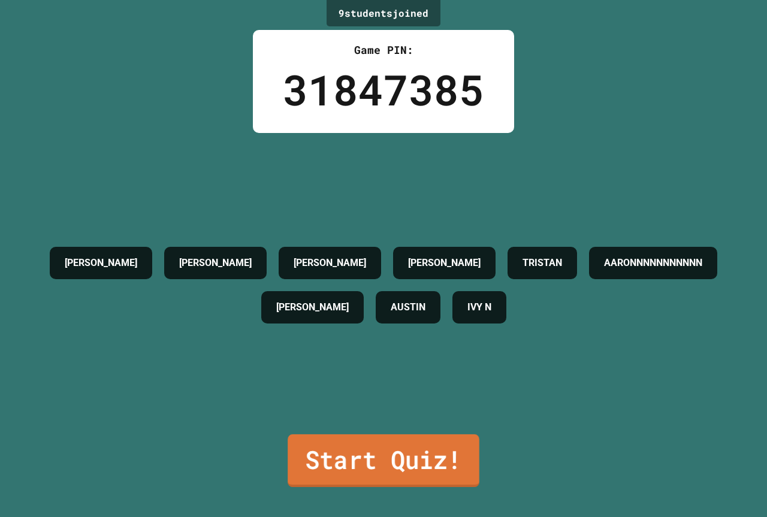
click at [405, 449] on link "Start Quiz!" at bounding box center [384, 460] width 192 height 53
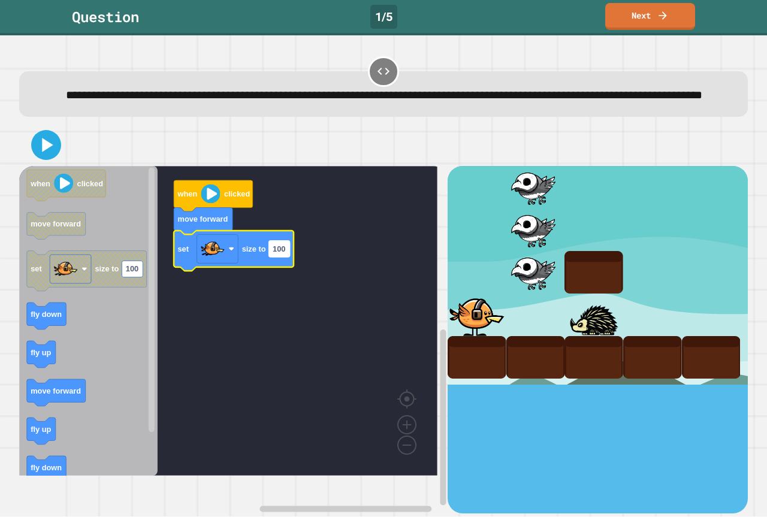
click at [287, 257] on rect "Blockly Workspace" at bounding box center [279, 249] width 21 height 16
type input "******"
click at [47, 156] on icon at bounding box center [46, 145] width 29 height 29
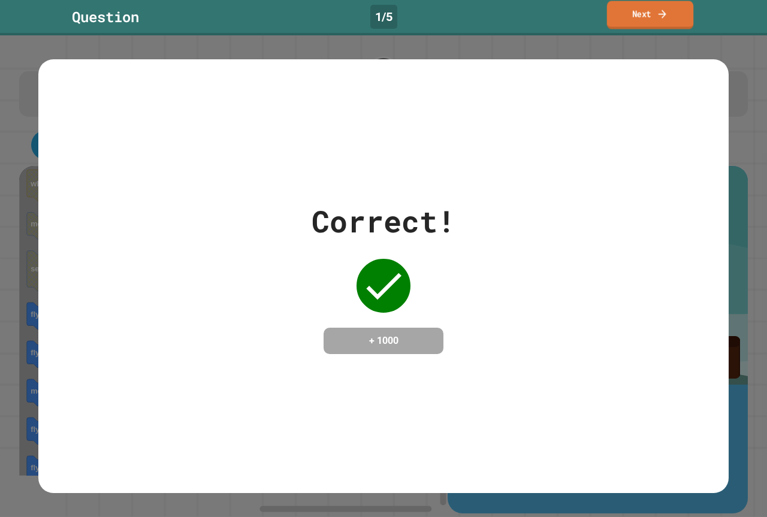
click at [672, 25] on link "Next" at bounding box center [650, 15] width 86 height 28
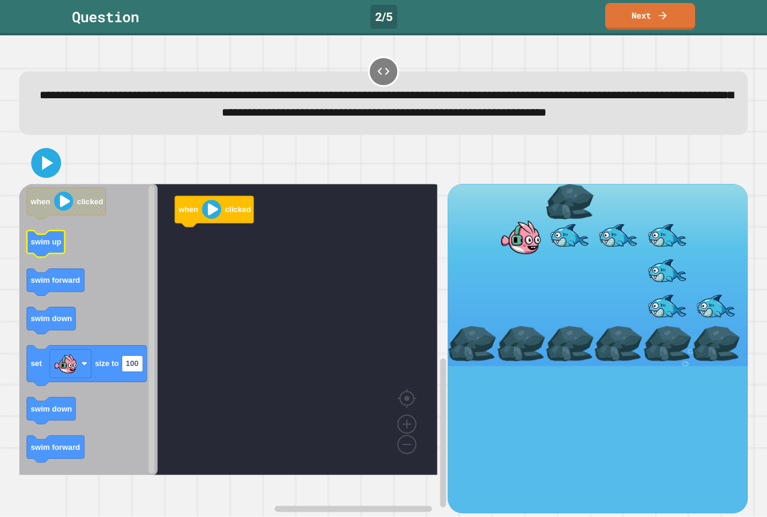
click at [47, 247] on text "swim up" at bounding box center [46, 242] width 31 height 9
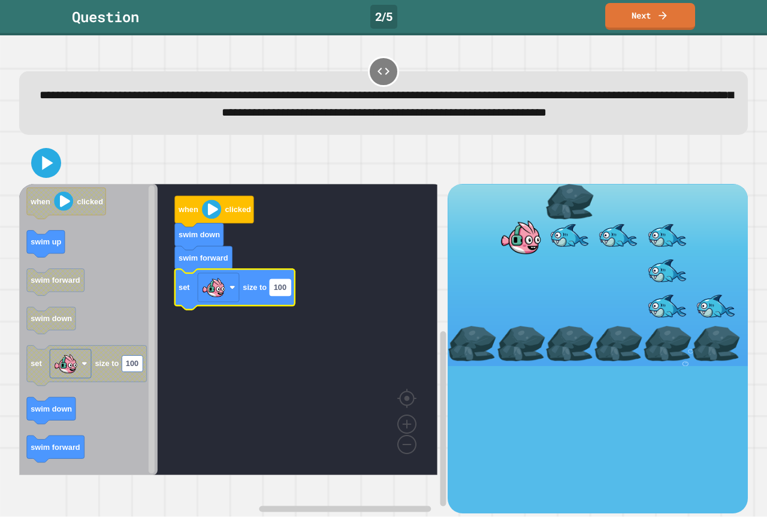
click at [284, 292] on text "100" at bounding box center [280, 287] width 13 height 9
type input "*********"
click at [41, 169] on icon at bounding box center [46, 163] width 29 height 29
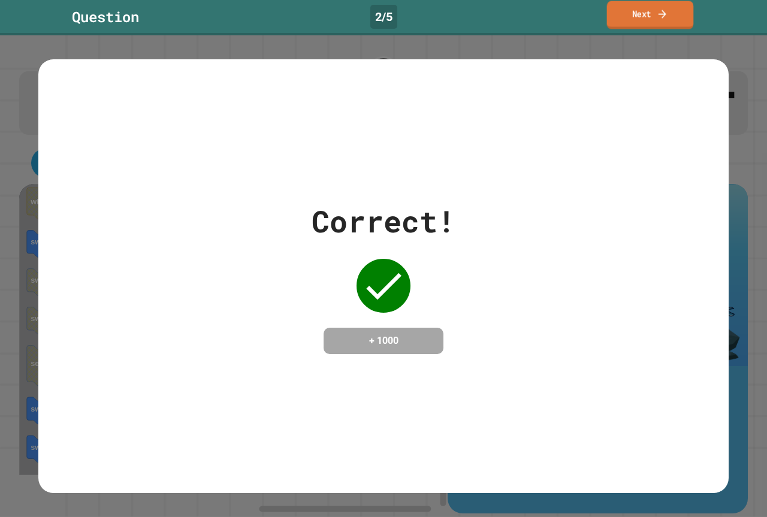
click at [655, 13] on link "Next" at bounding box center [650, 15] width 87 height 28
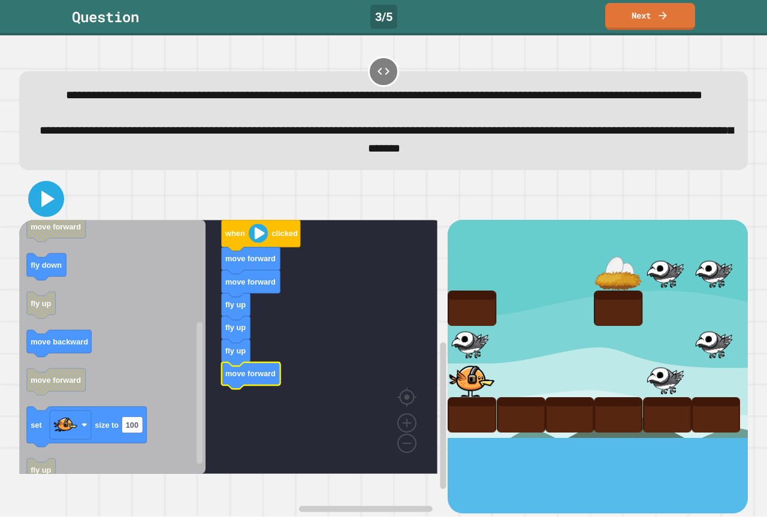
click at [56, 213] on icon at bounding box center [46, 199] width 29 height 29
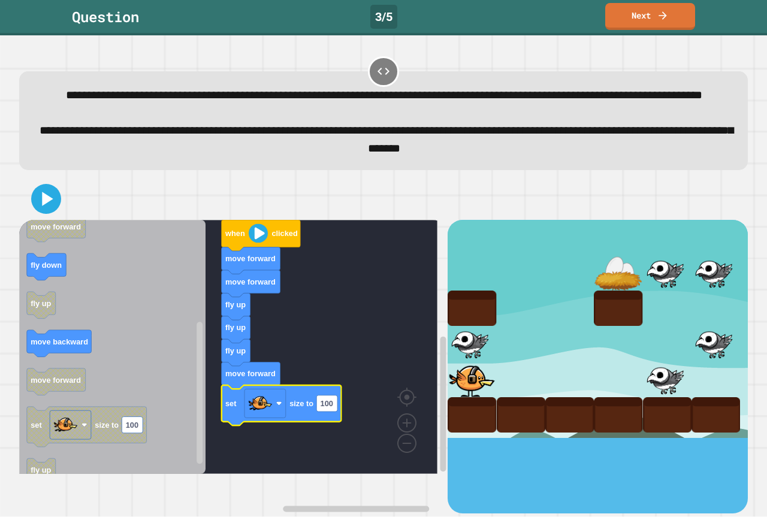
click at [340, 425] on icon "Blockly Workspace" at bounding box center [282, 405] width 120 height 40
click at [333, 408] on text "100" at bounding box center [327, 403] width 13 height 9
type input "**"
click at [49, 213] on icon at bounding box center [46, 199] width 29 height 29
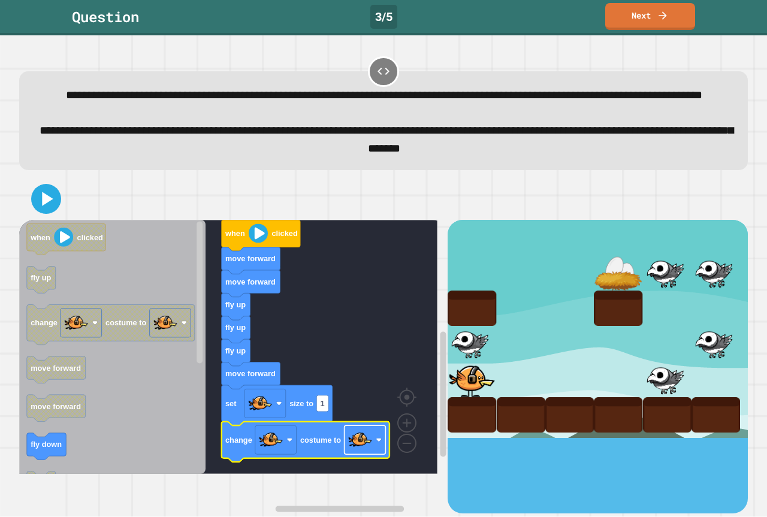
click at [361, 452] on image "Blockly Workspace" at bounding box center [360, 440] width 24 height 24
click at [49, 207] on icon at bounding box center [47, 199] width 13 height 17
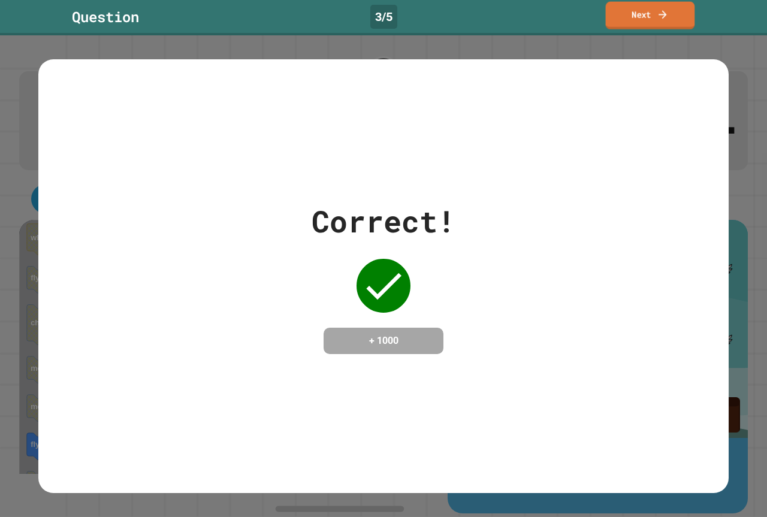
click at [640, 11] on link "Next" at bounding box center [650, 16] width 89 height 28
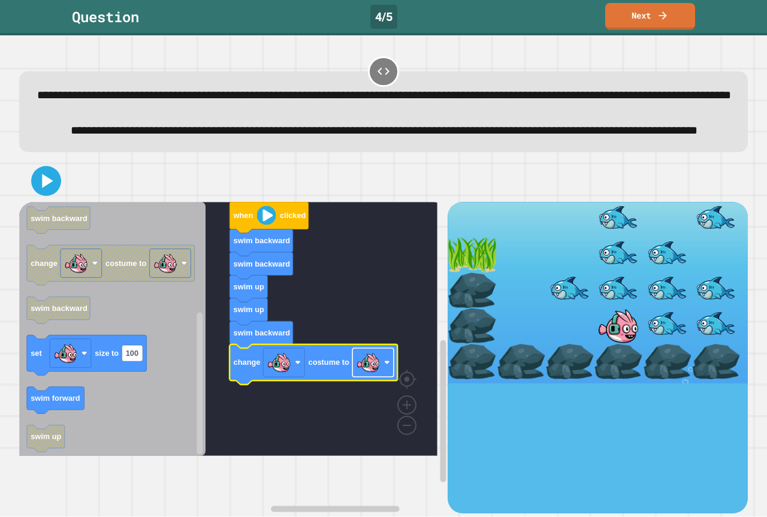
click at [375, 375] on image "Blockly Workspace" at bounding box center [369, 363] width 24 height 24
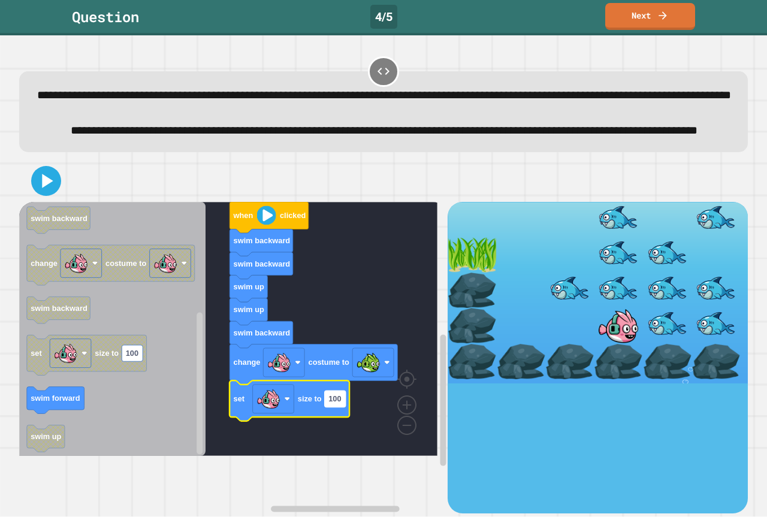
click at [345, 407] on rect "Blockly Workspace" at bounding box center [335, 399] width 21 height 16
type input "**"
click at [43, 200] on div at bounding box center [383, 181] width 729 height 42
click at [46, 195] on icon at bounding box center [46, 181] width 29 height 29
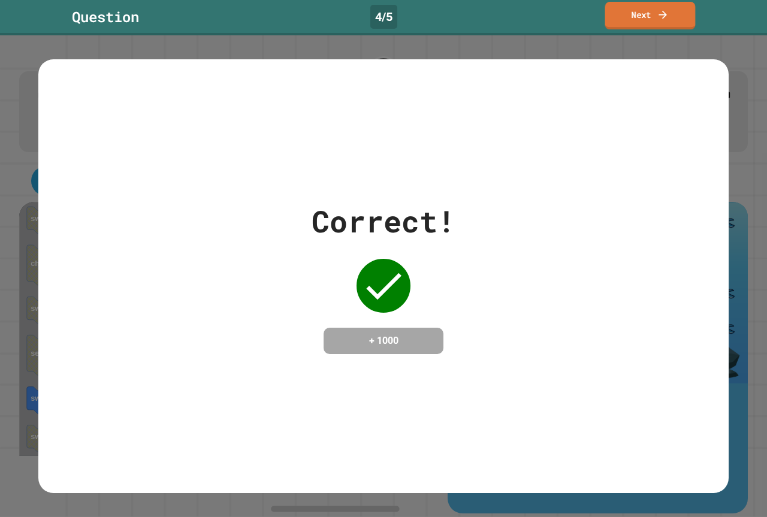
click at [673, 19] on link "Next" at bounding box center [650, 16] width 90 height 28
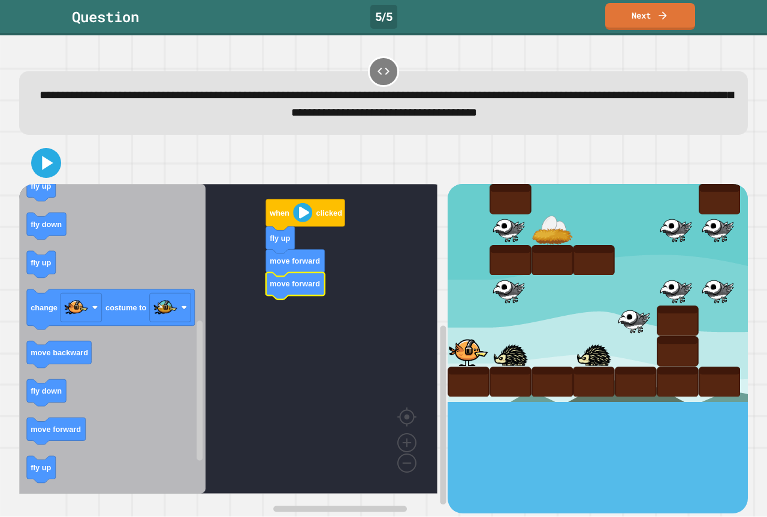
click at [63, 422] on icon "when clicked fly down fly up move backward set size to 100 move forward move fo…" at bounding box center [112, 339] width 186 height 310
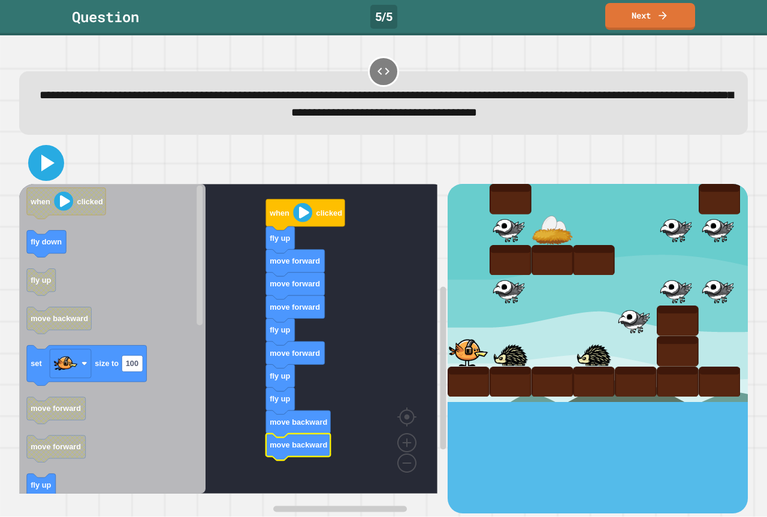
click at [50, 174] on icon at bounding box center [46, 163] width 29 height 29
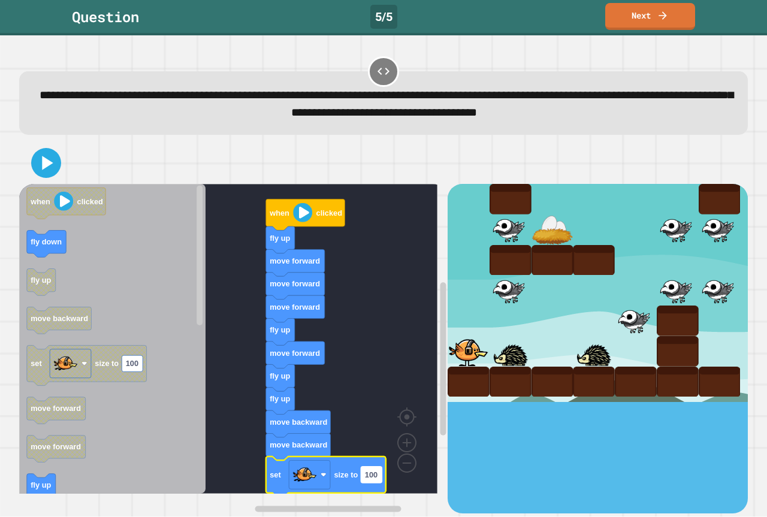
click at [376, 478] on text "100" at bounding box center [371, 474] width 13 height 9
type input "**"
click at [38, 163] on icon at bounding box center [46, 163] width 29 height 29
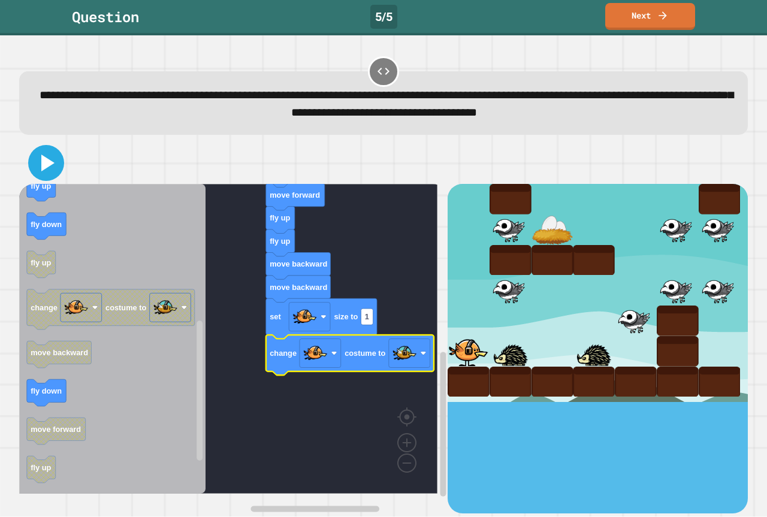
click at [44, 160] on icon at bounding box center [47, 163] width 13 height 17
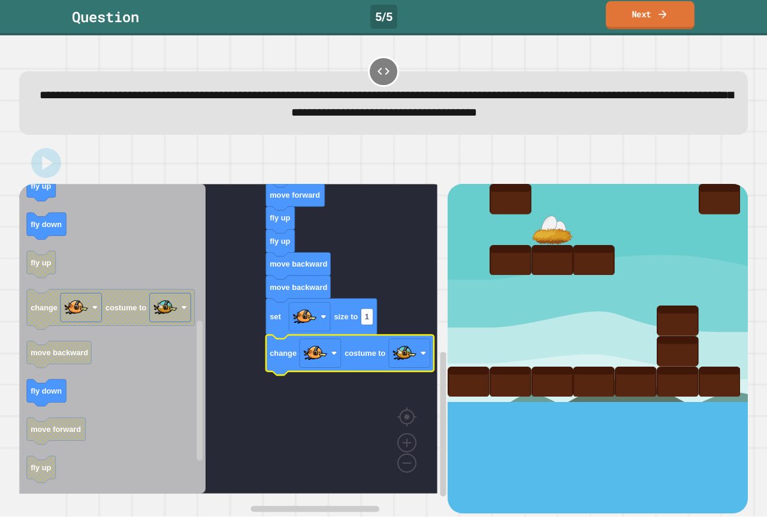
click at [628, 25] on link "Next" at bounding box center [650, 15] width 89 height 28
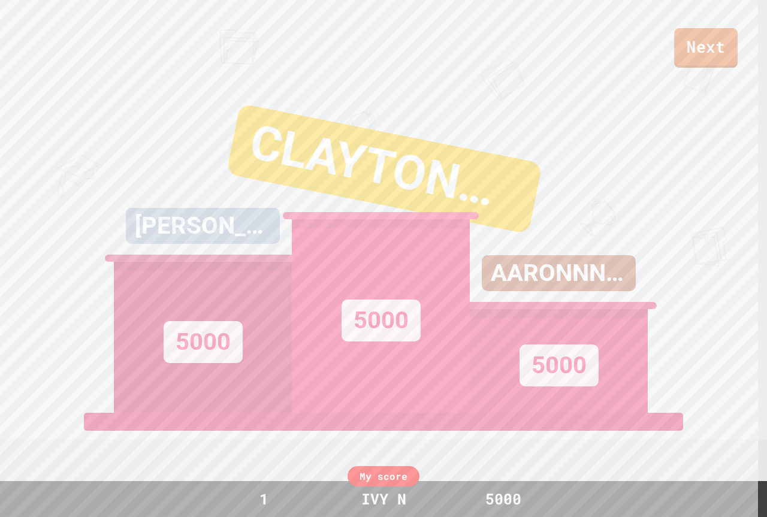
click at [703, 58] on link "Next" at bounding box center [706, 48] width 64 height 40
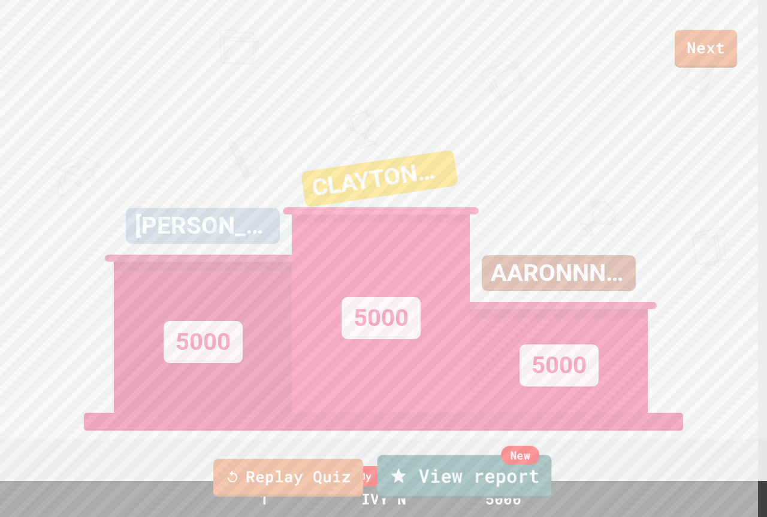
click at [418, 477] on link "New View report" at bounding box center [465, 476] width 174 height 43
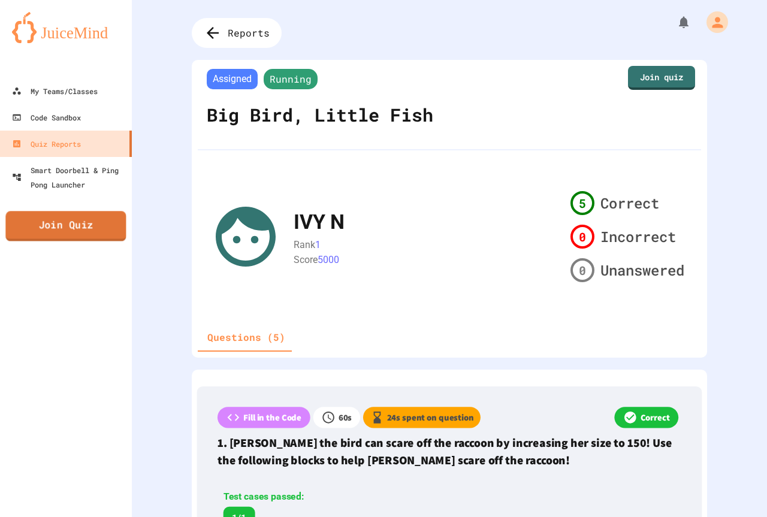
click at [27, 213] on link "Join Quiz" at bounding box center [65, 226] width 120 height 30
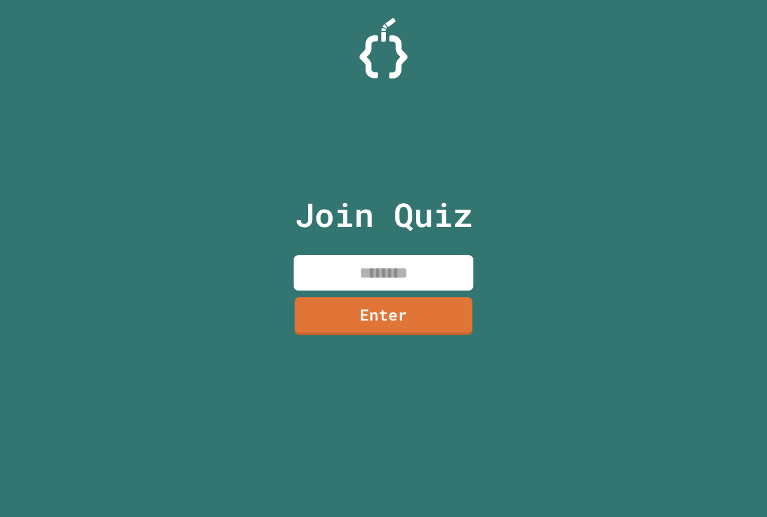
click at [342, 270] on input at bounding box center [384, 272] width 180 height 35
paste input "********"
type input "********"
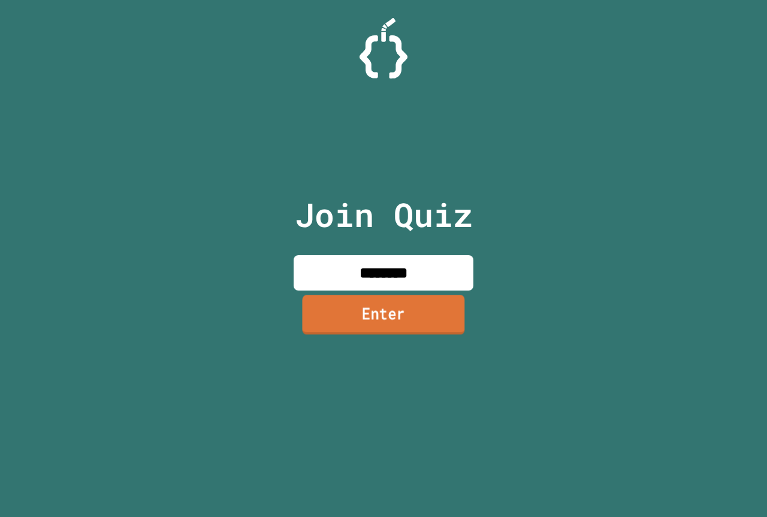
click at [384, 324] on link "Enter" at bounding box center [383, 315] width 162 height 40
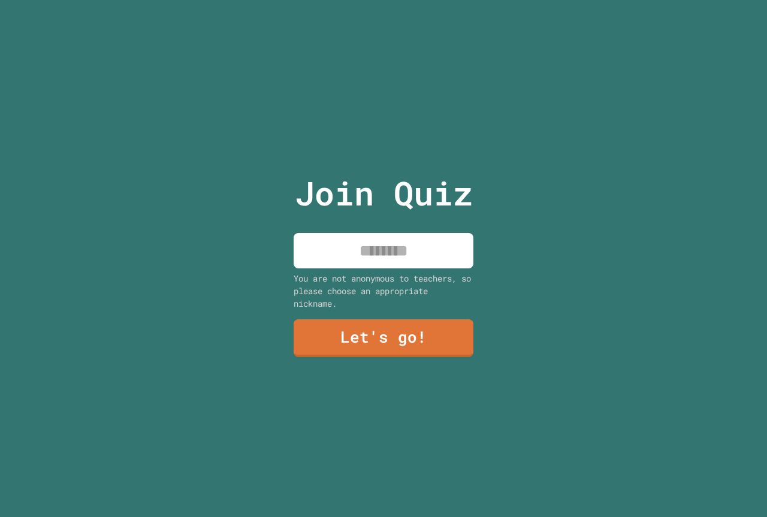
click at [360, 246] on input at bounding box center [384, 250] width 180 height 35
type input "*****"
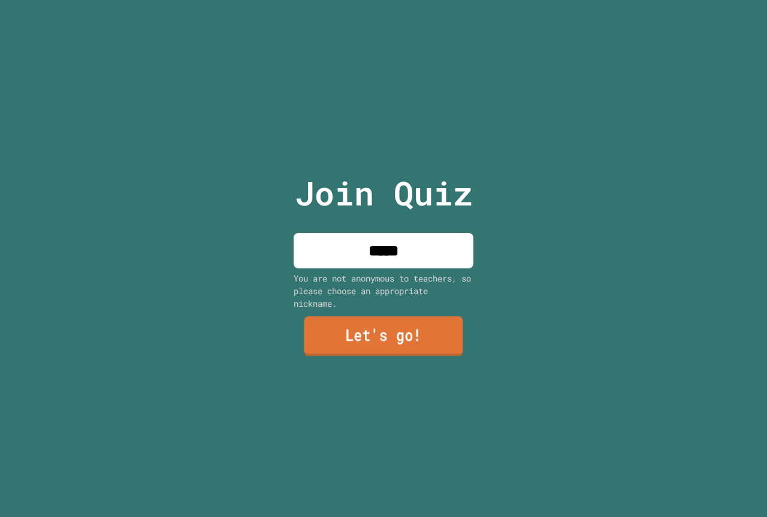
click at [430, 333] on link "Let's go!" at bounding box center [383, 336] width 159 height 40
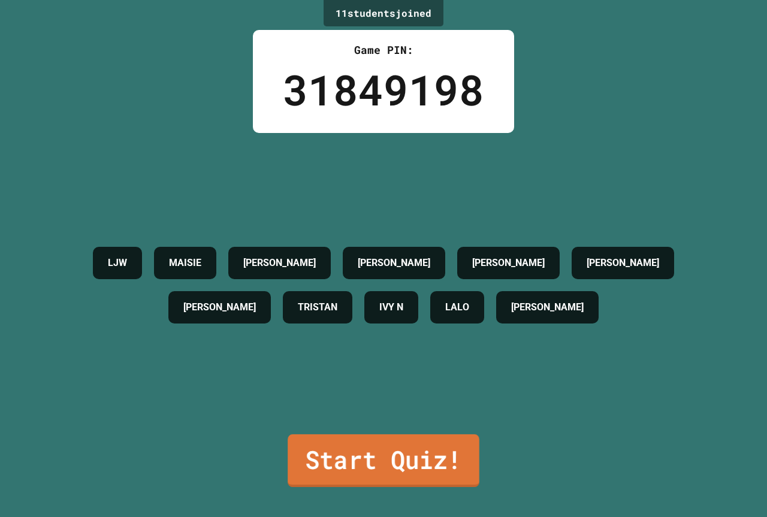
click at [432, 451] on link "Start Quiz!" at bounding box center [384, 460] width 192 height 53
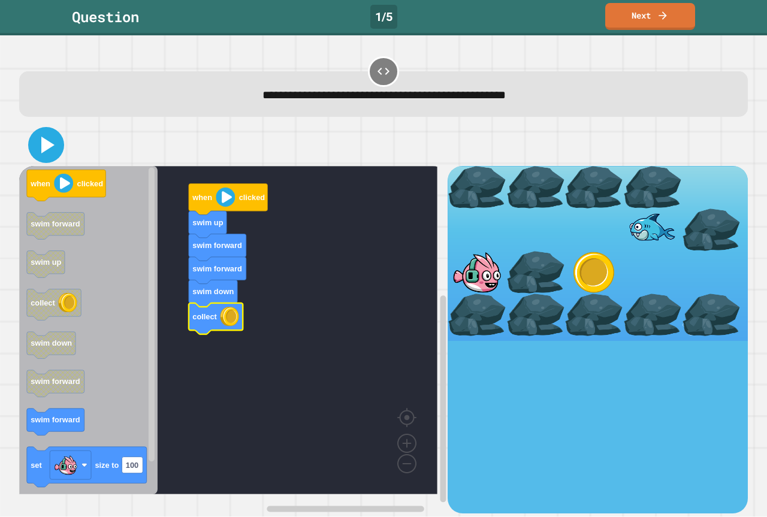
click at [43, 154] on icon at bounding box center [46, 145] width 29 height 29
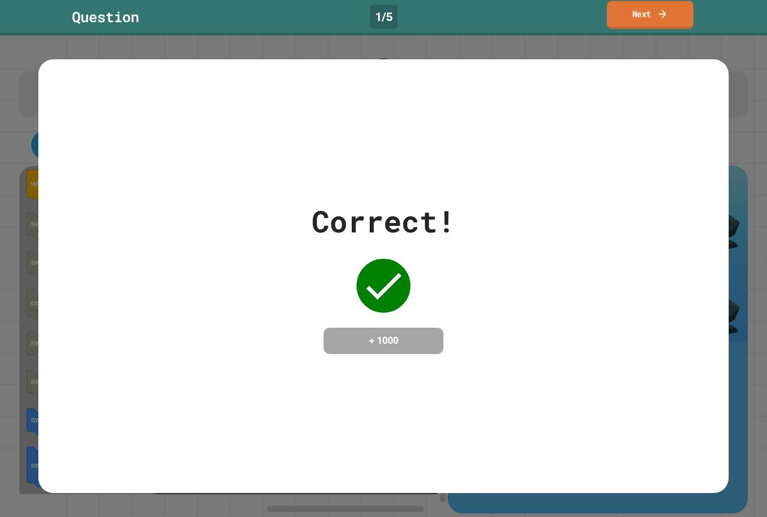
click at [634, 14] on link "Next" at bounding box center [650, 15] width 86 height 28
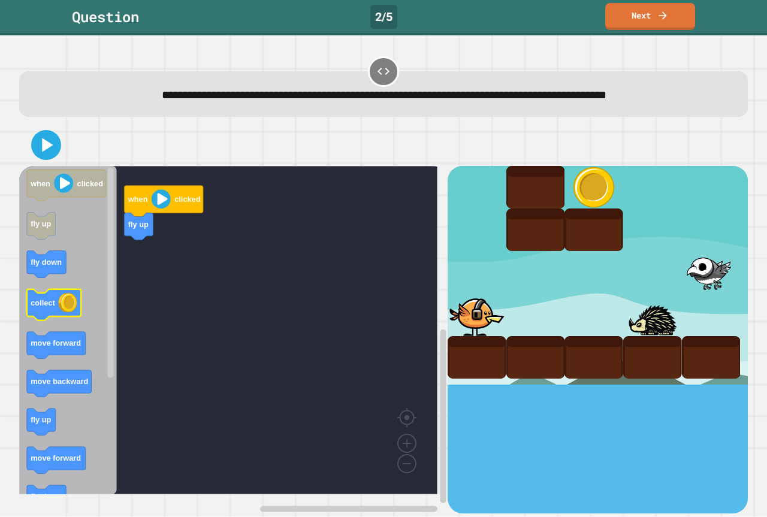
click at [65, 303] on image "Blockly Workspace" at bounding box center [67, 302] width 19 height 19
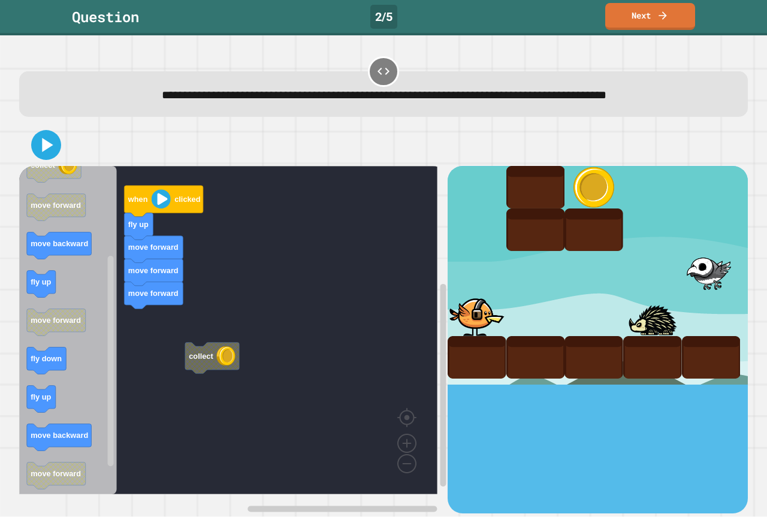
click at [131, 297] on div "collect when clicked fly up move forward move forward move forward when clicked…" at bounding box center [233, 339] width 428 height 347
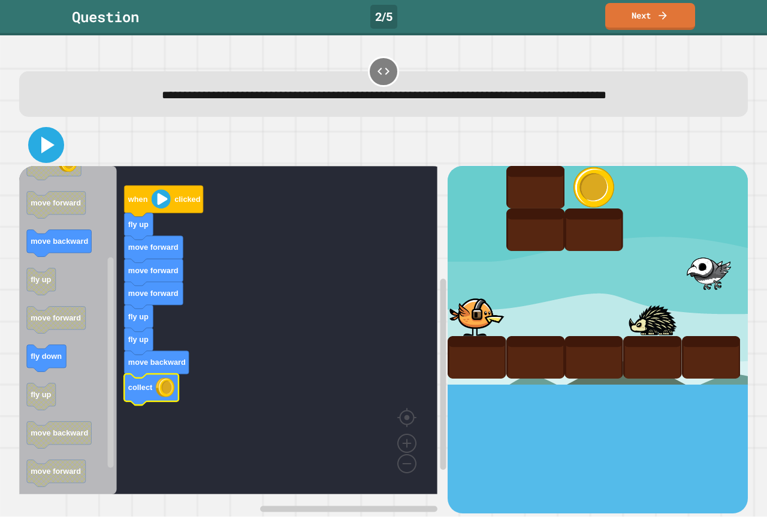
click at [56, 150] on icon at bounding box center [46, 145] width 29 height 29
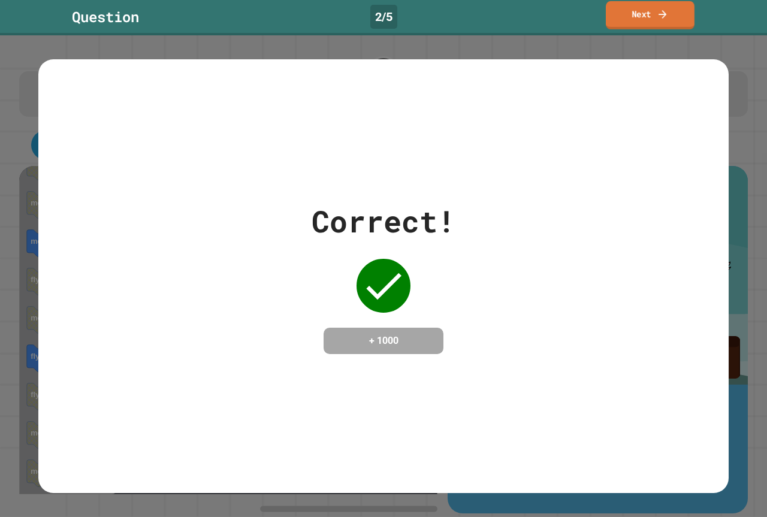
click at [635, 17] on link "Next" at bounding box center [650, 15] width 89 height 28
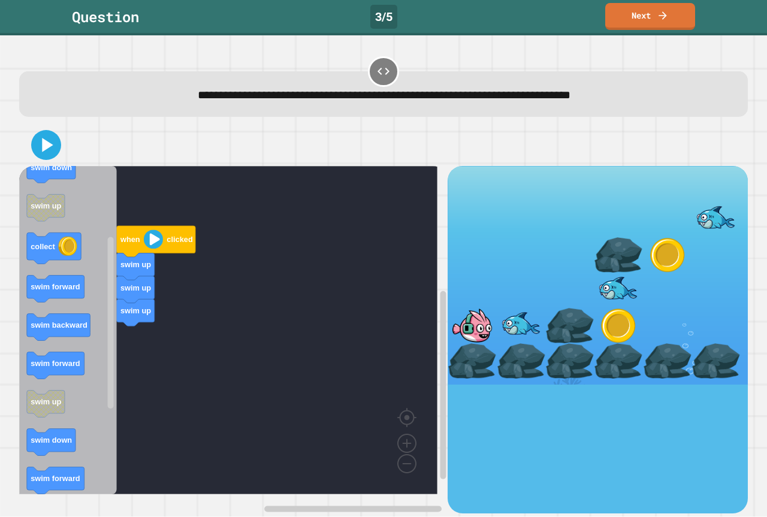
click at [138, 347] on div "when clicked swim up swim up swim up when clicked swim down swim backward swim …" at bounding box center [233, 339] width 428 height 347
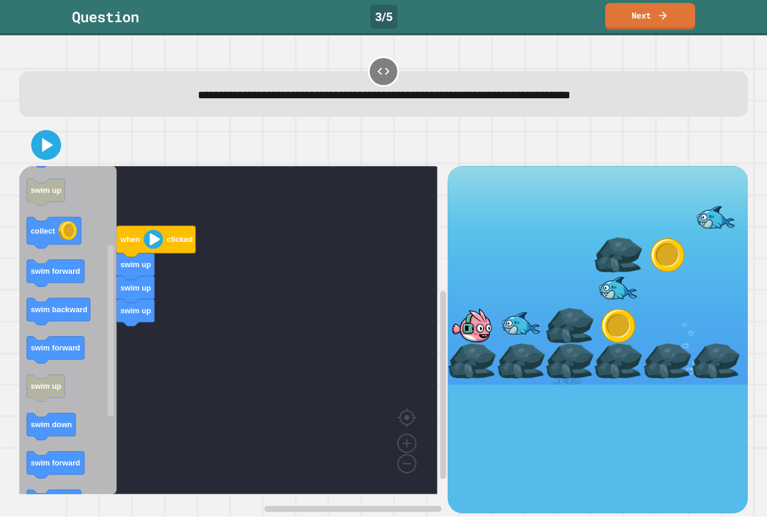
click at [64, 291] on icon "Blockly Workspace" at bounding box center [68, 330] width 98 height 328
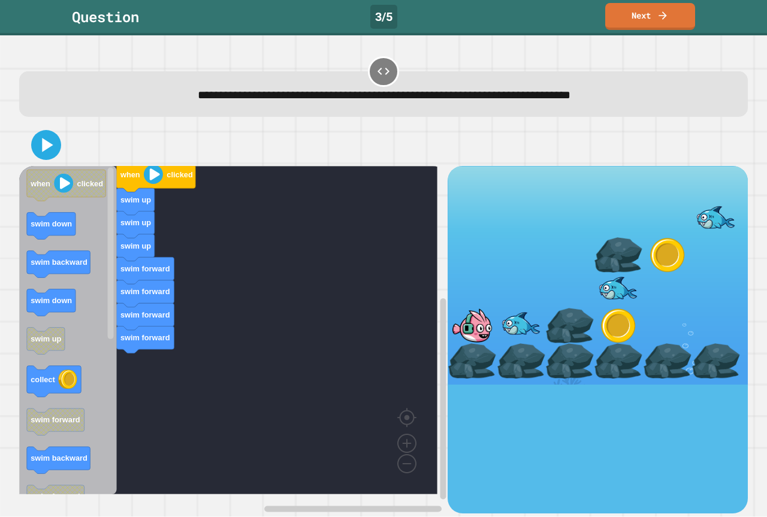
click at [62, 323] on icon "Blockly Workspace" at bounding box center [68, 330] width 98 height 328
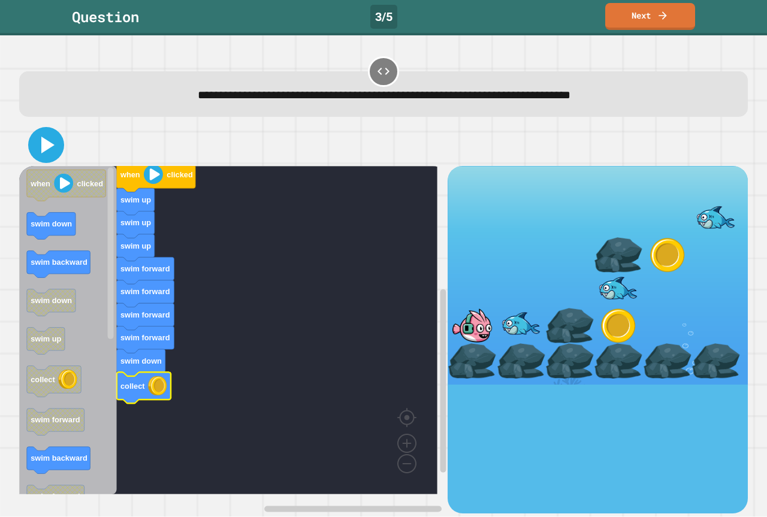
click at [41, 156] on icon at bounding box center [46, 145] width 29 height 29
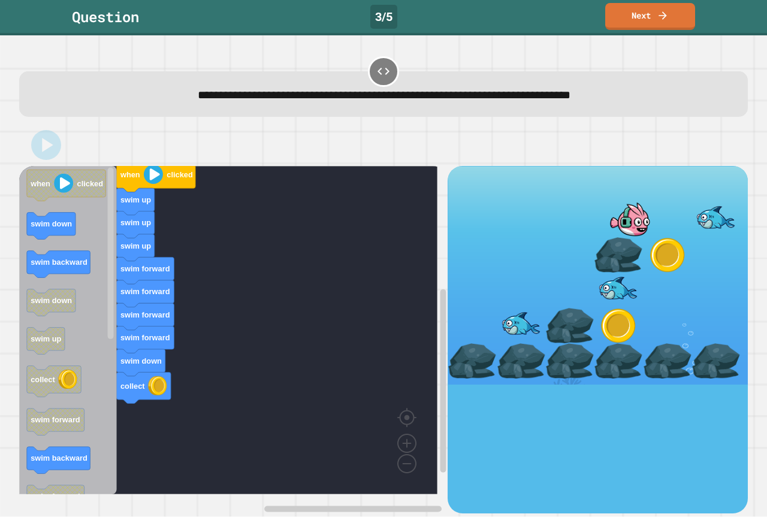
click at [102, 407] on icon "when clicked swim down swim backward swim down swim up collect swim forward swi…" at bounding box center [68, 330] width 98 height 328
click at [144, 412] on div "when clicked swim up swim up swim up swim forward swim forward swim forward swi…" at bounding box center [233, 339] width 428 height 347
click at [422, 393] on div "when clicked swim up swim up swim up swim forward swim forward swim forward swi…" at bounding box center [233, 339] width 428 height 347
click at [107, 393] on div "when clicked swim up swim up swim up swim forward swim forward swim forward swi…" at bounding box center [233, 339] width 428 height 347
click at [130, 392] on div "when clicked swim up swim up swim up swim forward swim forward swim forward swi…" at bounding box center [233, 339] width 428 height 347
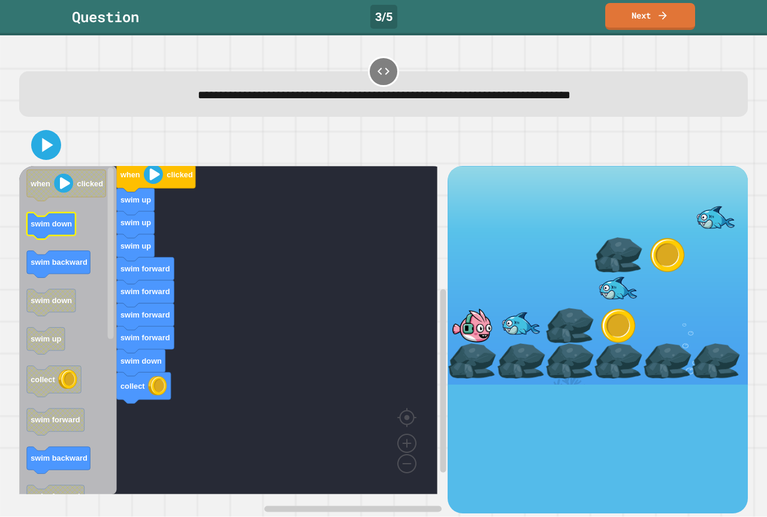
click at [53, 223] on g "swim down" at bounding box center [51, 226] width 49 height 27
click at [65, 261] on g "when clicked swim down swim backward swim down swim up collect swim forward swi…" at bounding box center [66, 477] width 79 height 615
click at [84, 280] on icon "when clicked swim down swim backward swim down swim up collect swim forward swi…" at bounding box center [68, 330] width 98 height 328
click at [67, 244] on icon "Blockly Workspace" at bounding box center [68, 330] width 98 height 328
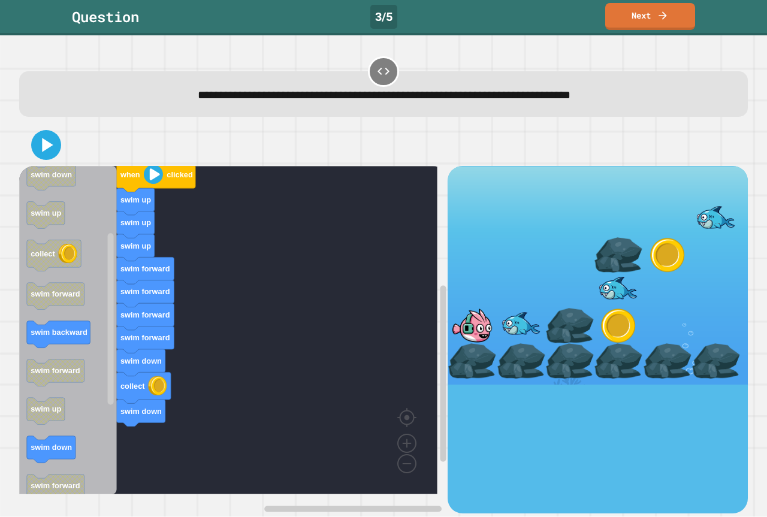
click at [125, 443] on div "when clicked swim up swim up swim up swim forward swim forward swim forward swi…" at bounding box center [233, 339] width 428 height 347
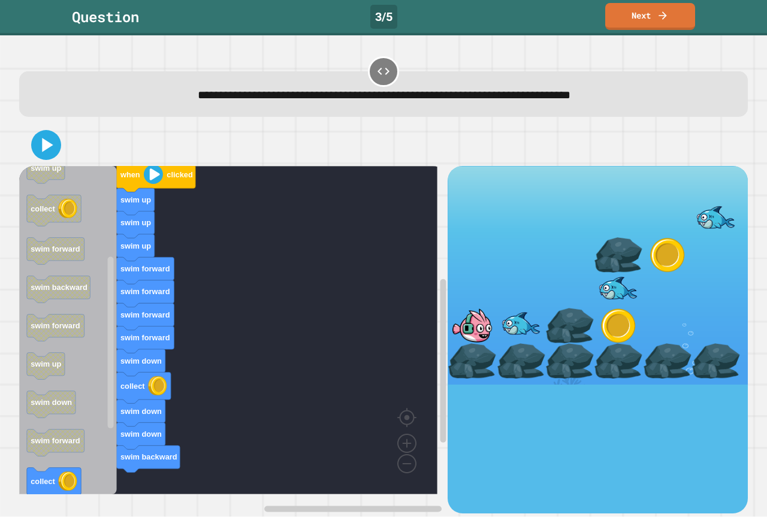
click at [142, 475] on div "when clicked swim up swim up swim up swim forward swim forward swim forward swi…" at bounding box center [233, 339] width 428 height 347
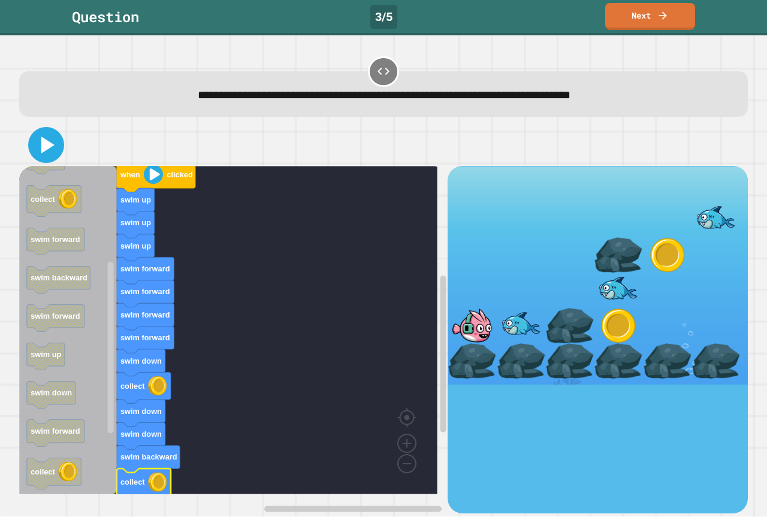
click at [40, 145] on icon at bounding box center [46, 145] width 29 height 29
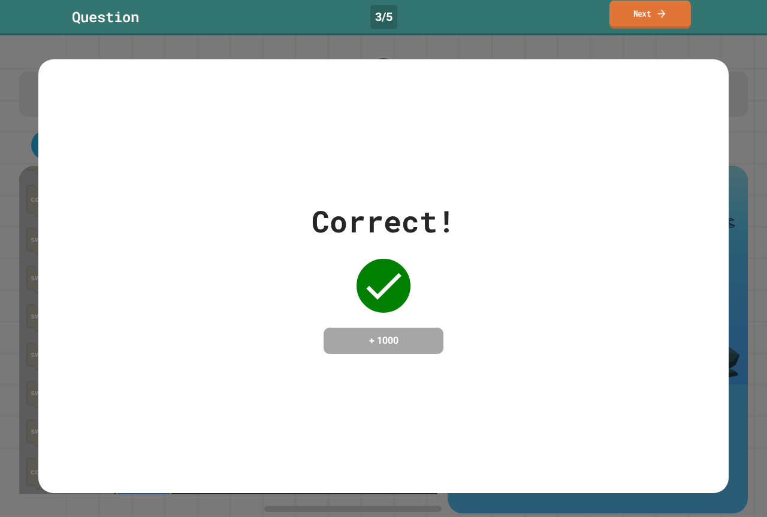
click at [666, 17] on icon at bounding box center [661, 13] width 11 height 13
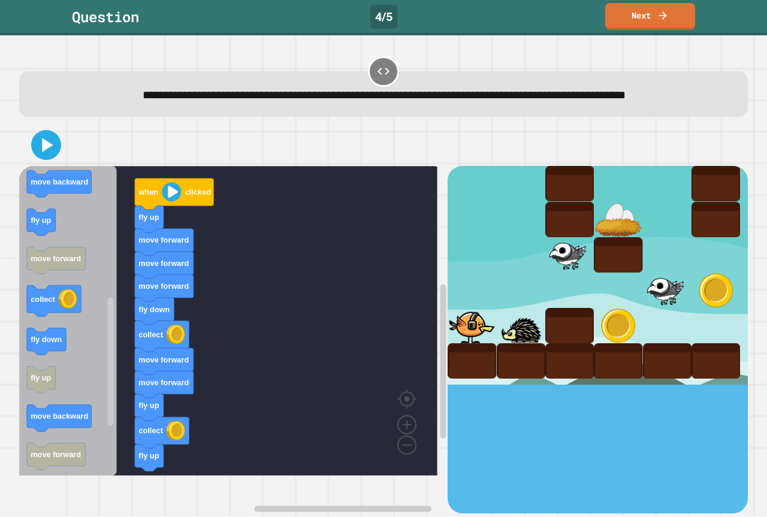
click at [145, 430] on div "when clicked fly up move forward move forward move forward fly down collect mov…" at bounding box center [233, 339] width 428 height 347
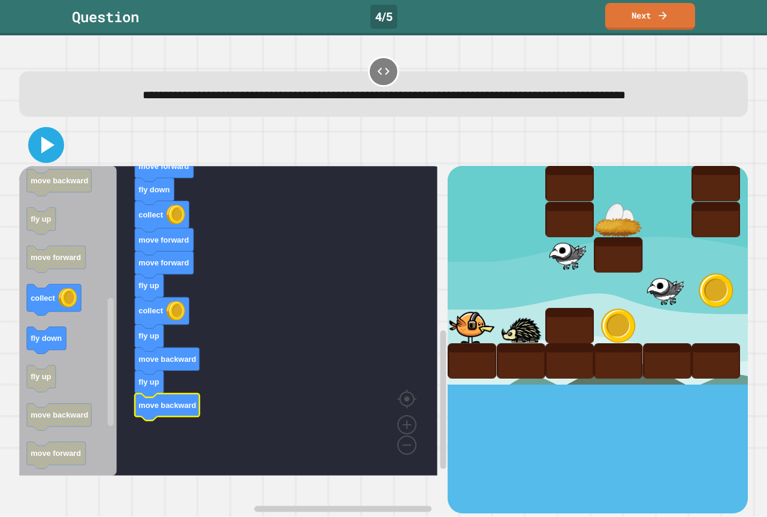
click at [40, 158] on icon at bounding box center [46, 145] width 29 height 29
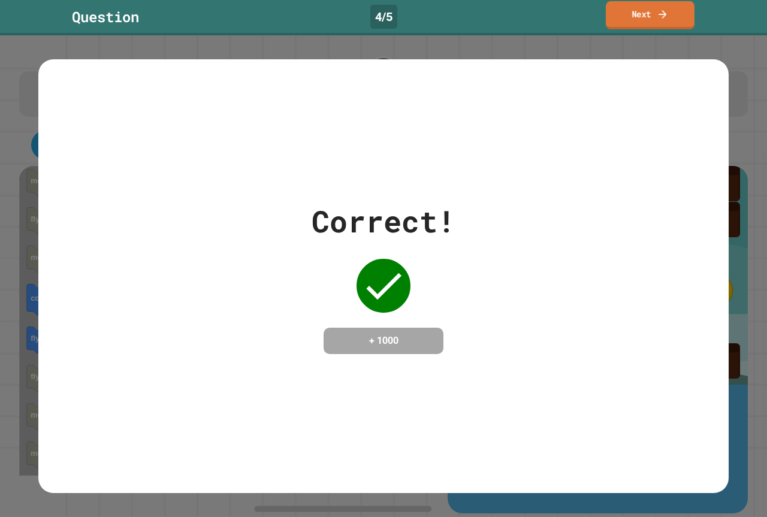
click at [649, 18] on link "Next" at bounding box center [650, 15] width 89 height 28
